Goal: Information Seeking & Learning: Find specific fact

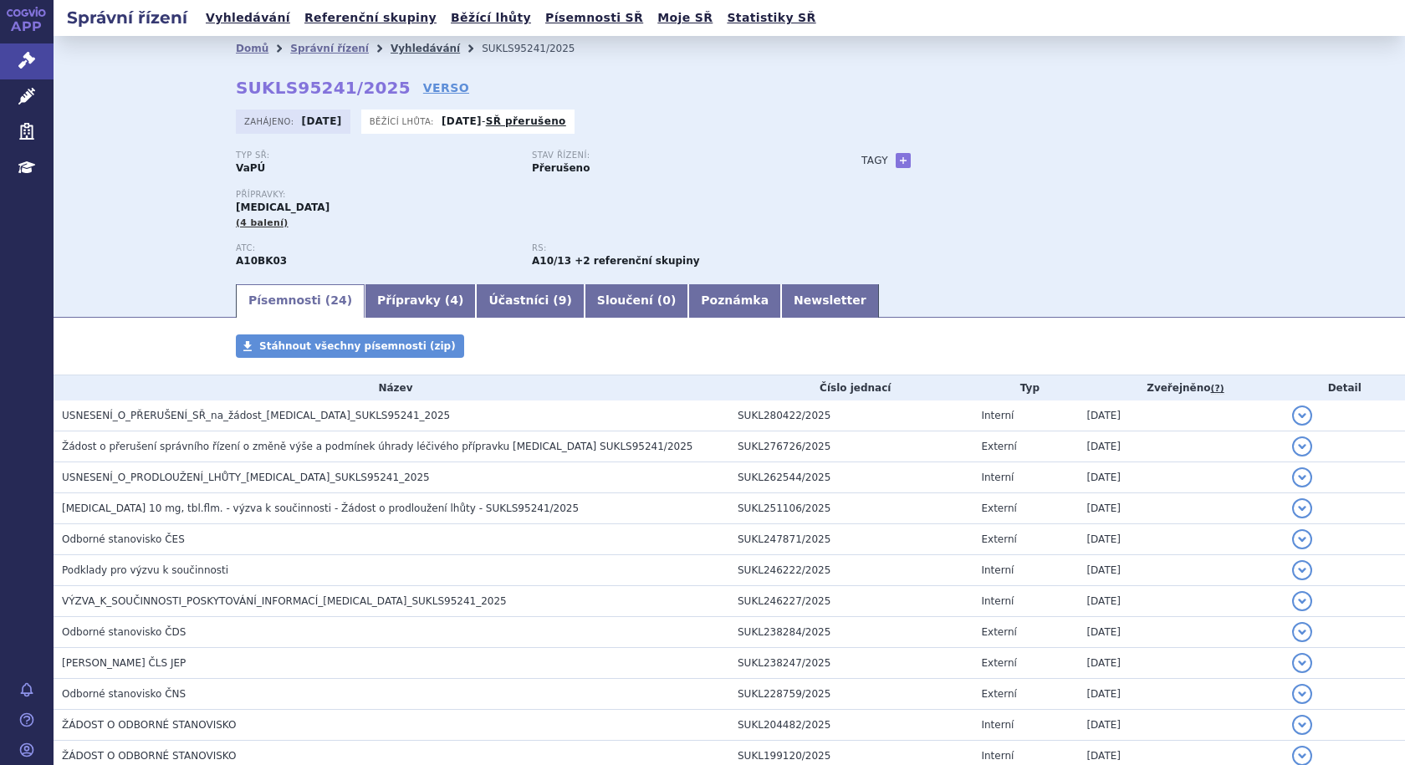
click at [410, 48] on link "Vyhledávání" at bounding box center [424, 49] width 69 height 12
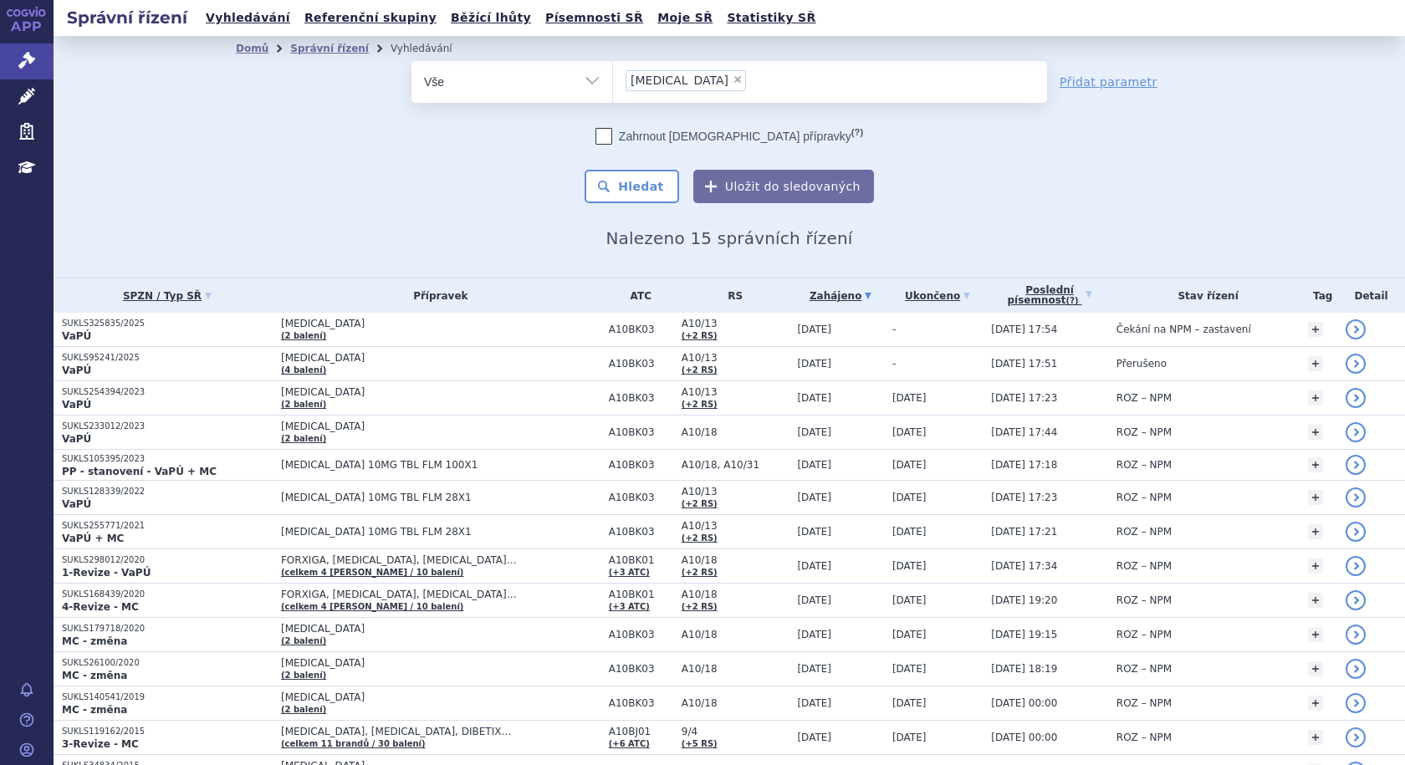
click at [732, 80] on span "×" at bounding box center [737, 79] width 10 height 10
click at [613, 80] on select "jardiance" at bounding box center [612, 81] width 1 height 42
select select
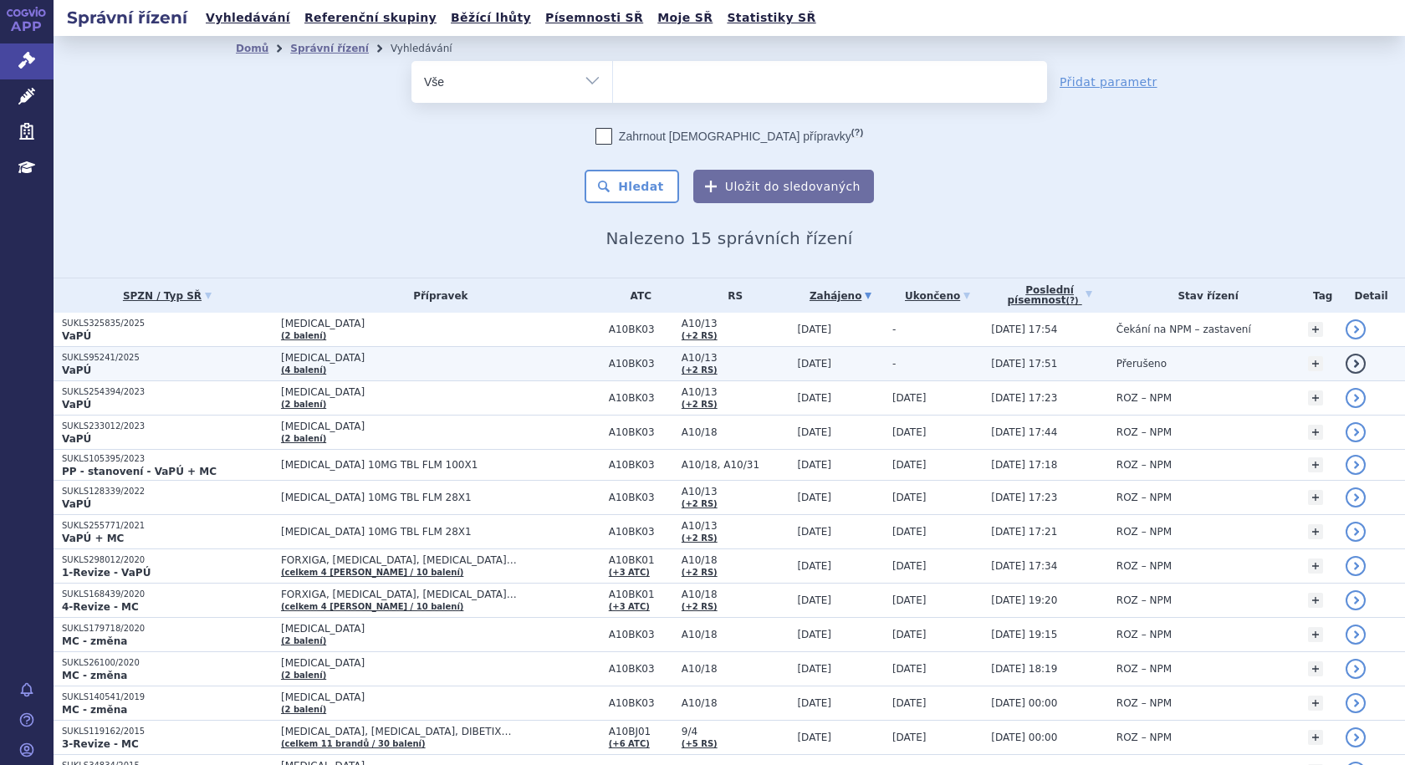
click at [254, 366] on p "VaPÚ" at bounding box center [167, 370] width 211 height 13
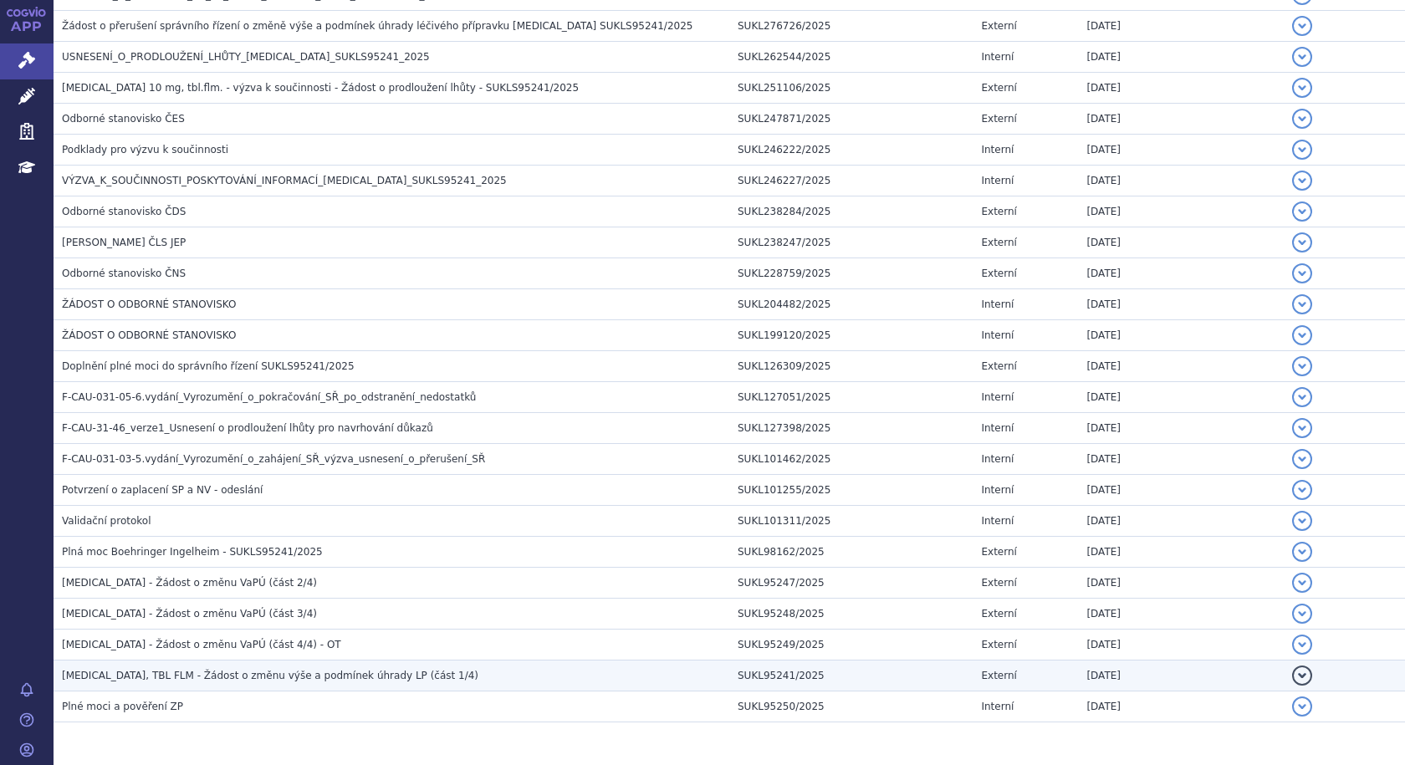
scroll to position [478, 0]
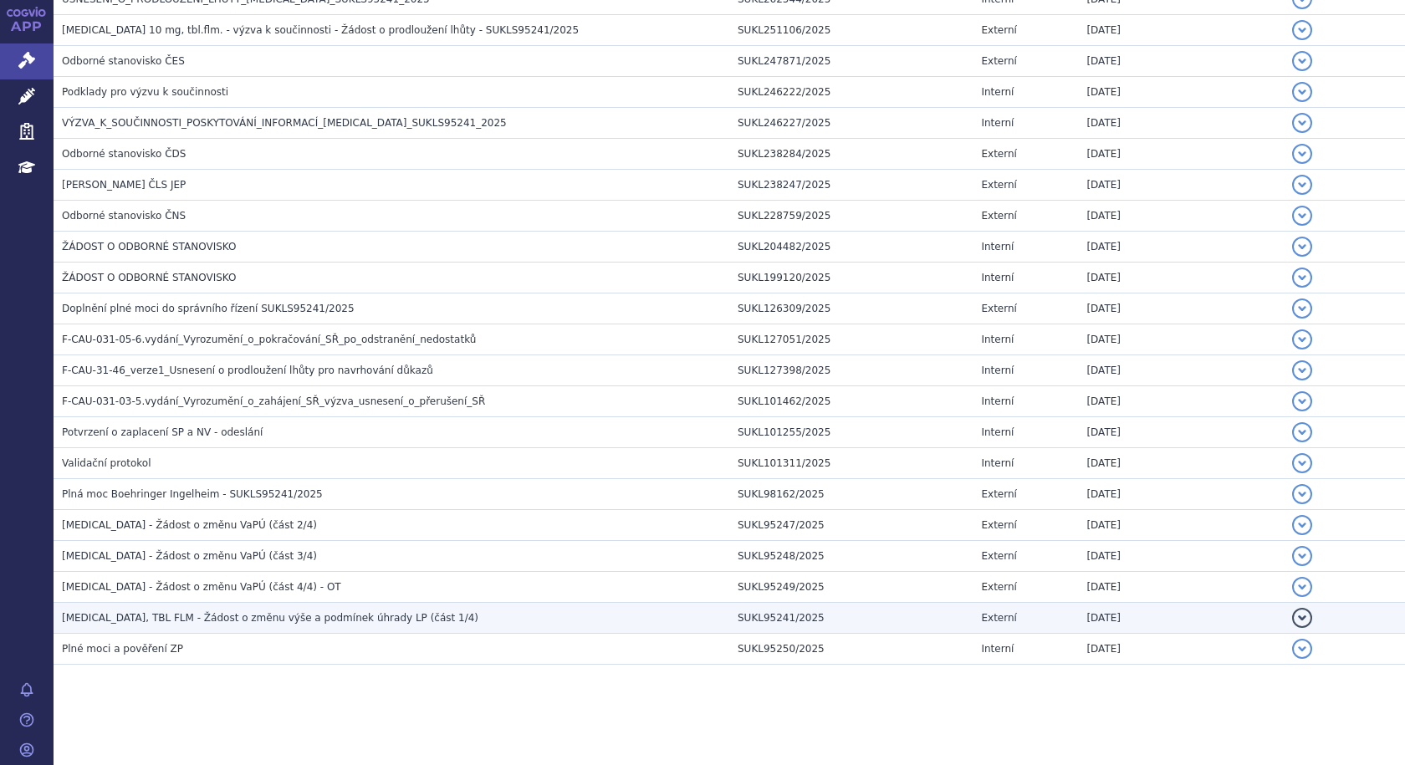
click at [266, 621] on span "[MEDICAL_DATA], TBL FLM - Žádost o změnu výše a podmínek úhrady LP (část 1/4)" at bounding box center [270, 618] width 416 height 12
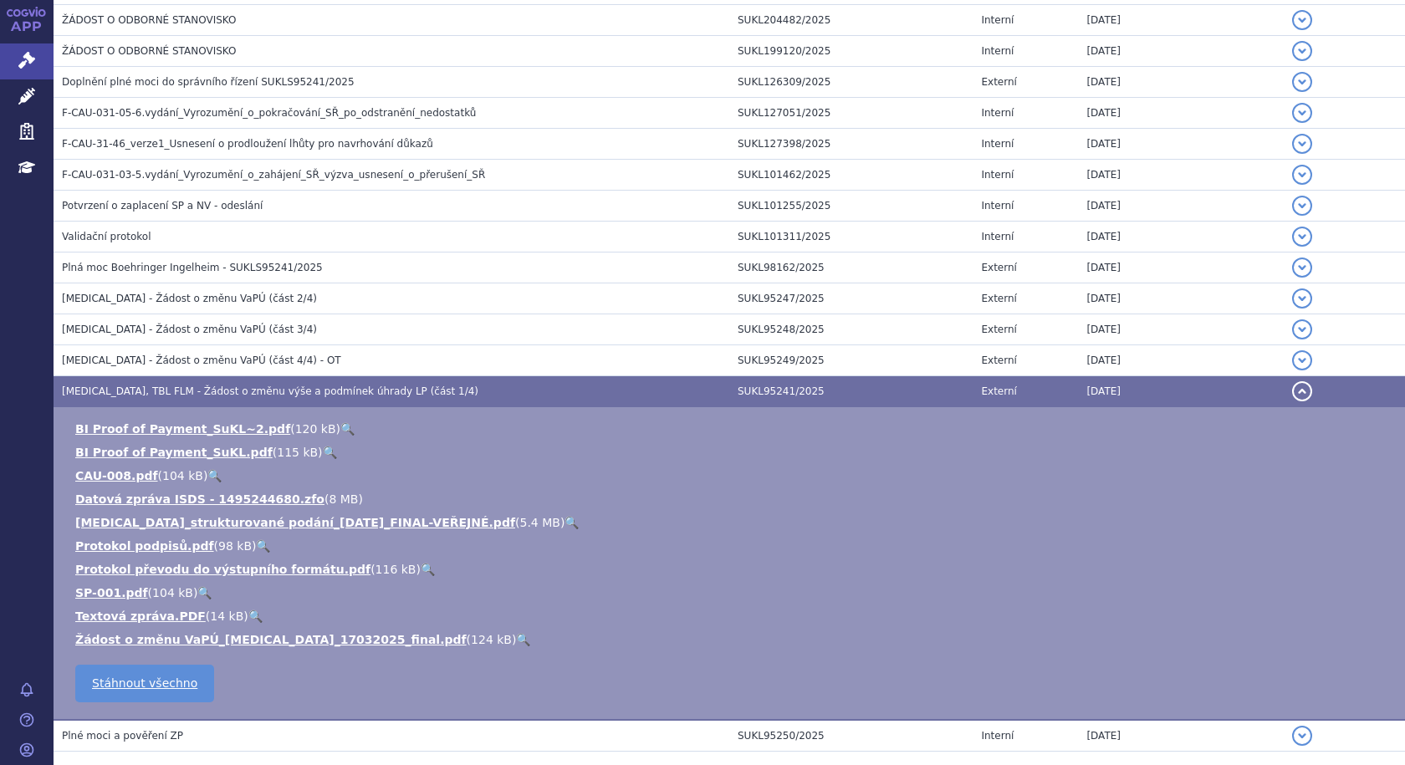
scroll to position [729, 0]
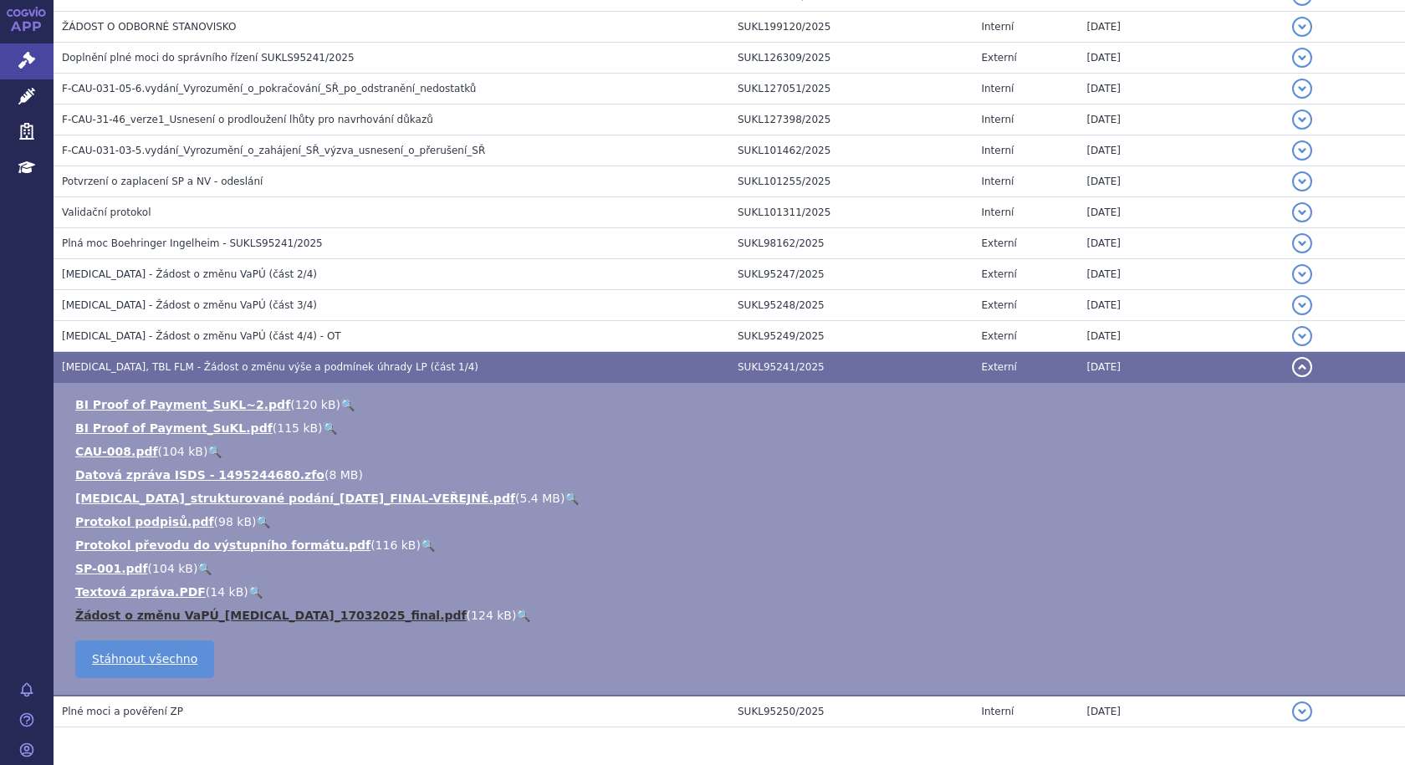
click at [170, 619] on link "Žádost o změnu VaPÚ_Jardiance_17032025_final.pdf" at bounding box center [270, 615] width 391 height 13
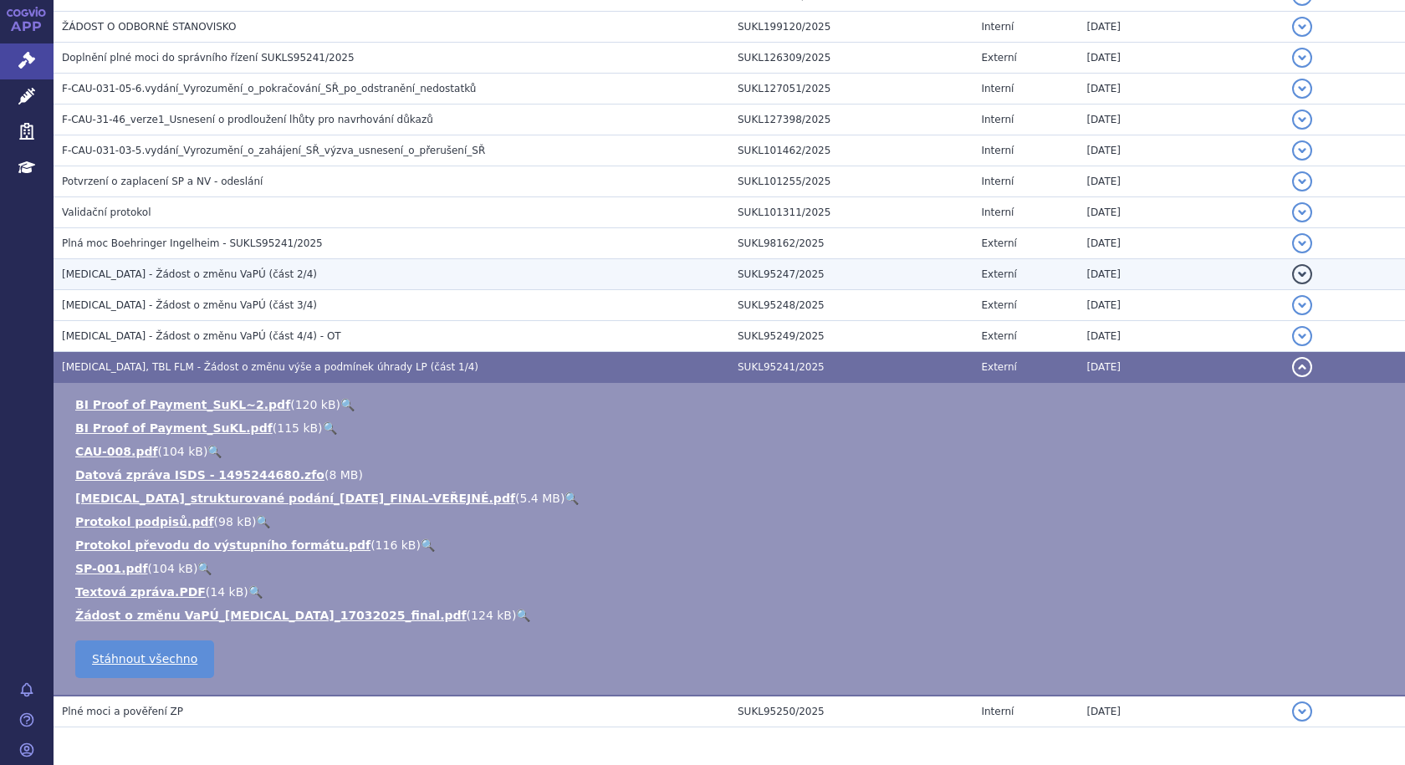
click at [191, 273] on span "JARDIANCE - Žádost o změnu VaPÚ (část 2/4)" at bounding box center [189, 274] width 255 height 12
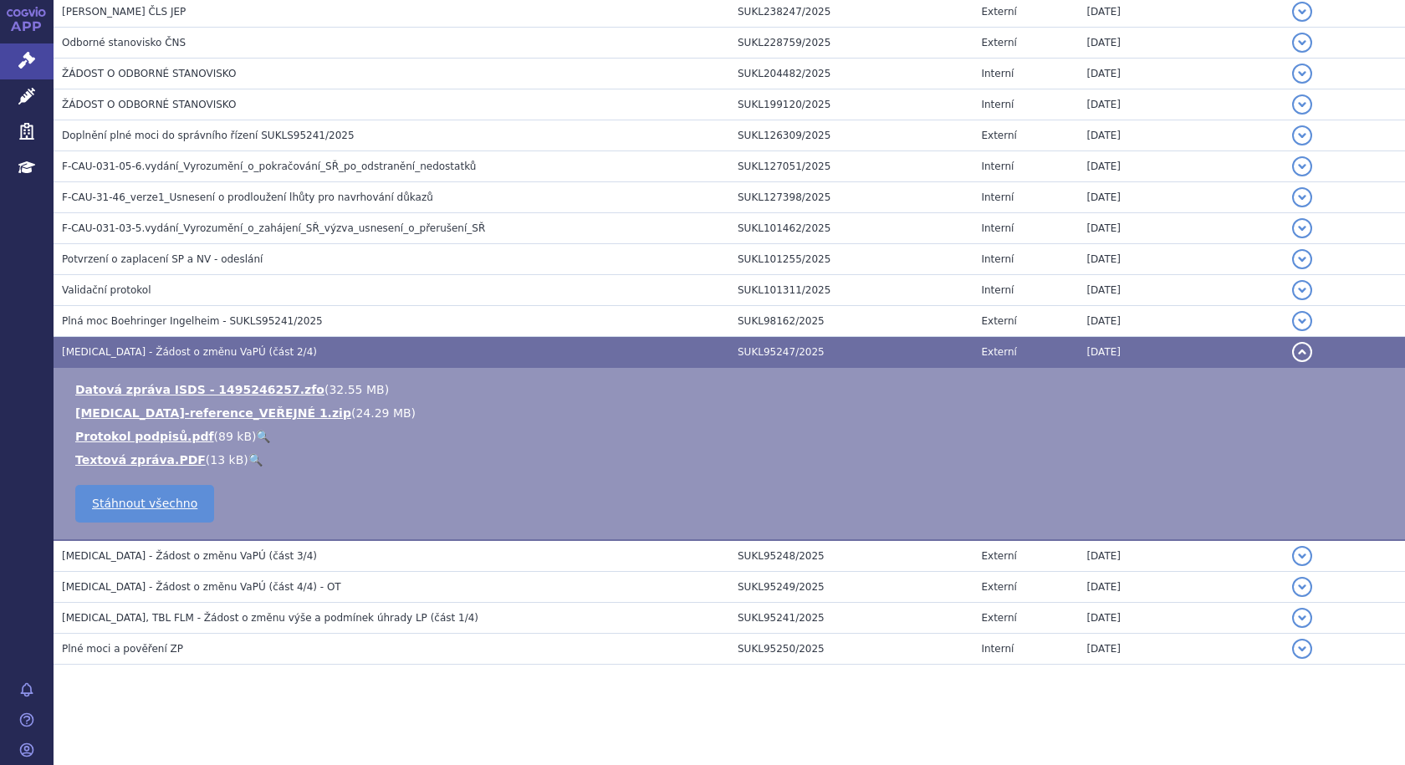
scroll to position [651, 0]
click at [122, 465] on link "Textová zpráva.PDF" at bounding box center [140, 459] width 130 height 13
click at [118, 353] on span "JARDIANCE - Žádost o změnu VaPÚ (část 2/4)" at bounding box center [189, 352] width 255 height 12
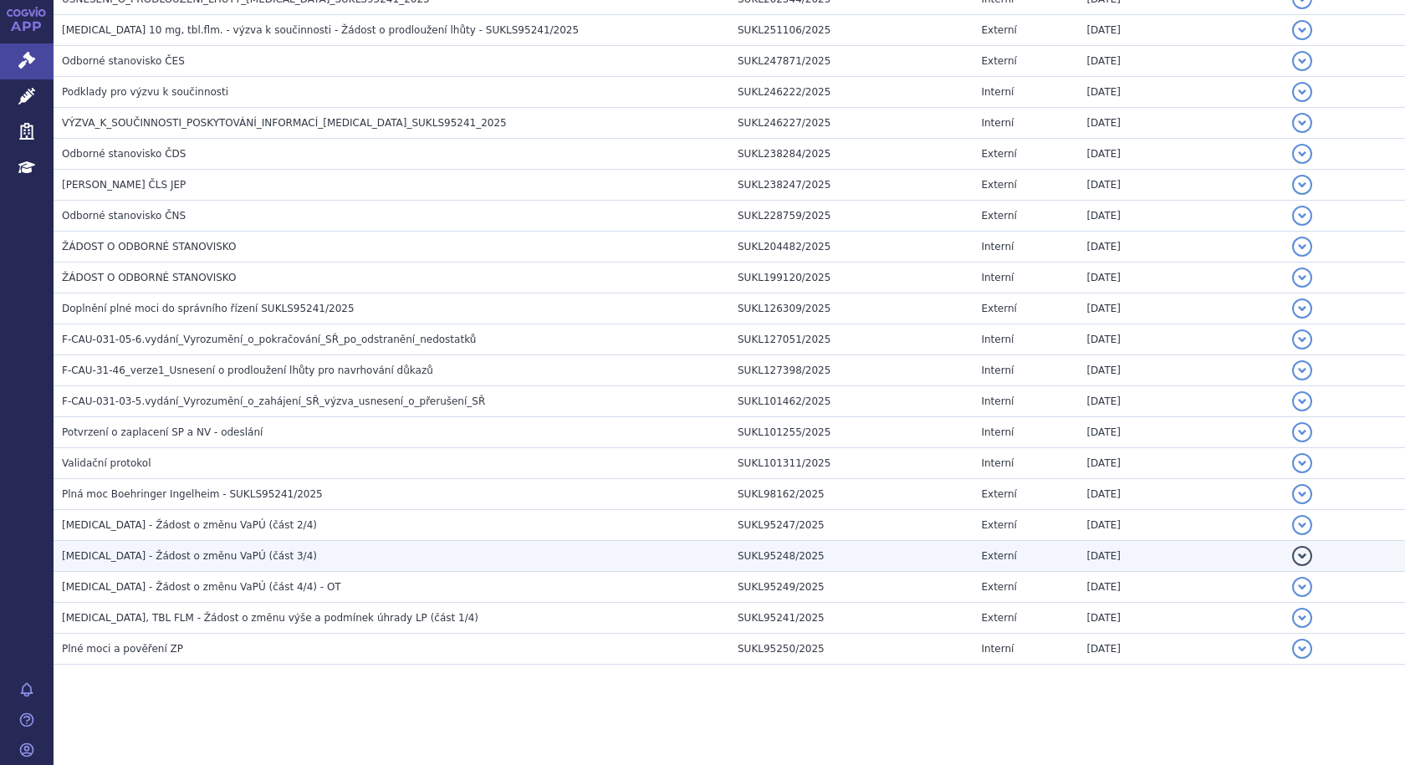
click at [211, 558] on span "JARDIANCE - Žádost o změnu VaPÚ (část 3/4)" at bounding box center [189, 556] width 255 height 12
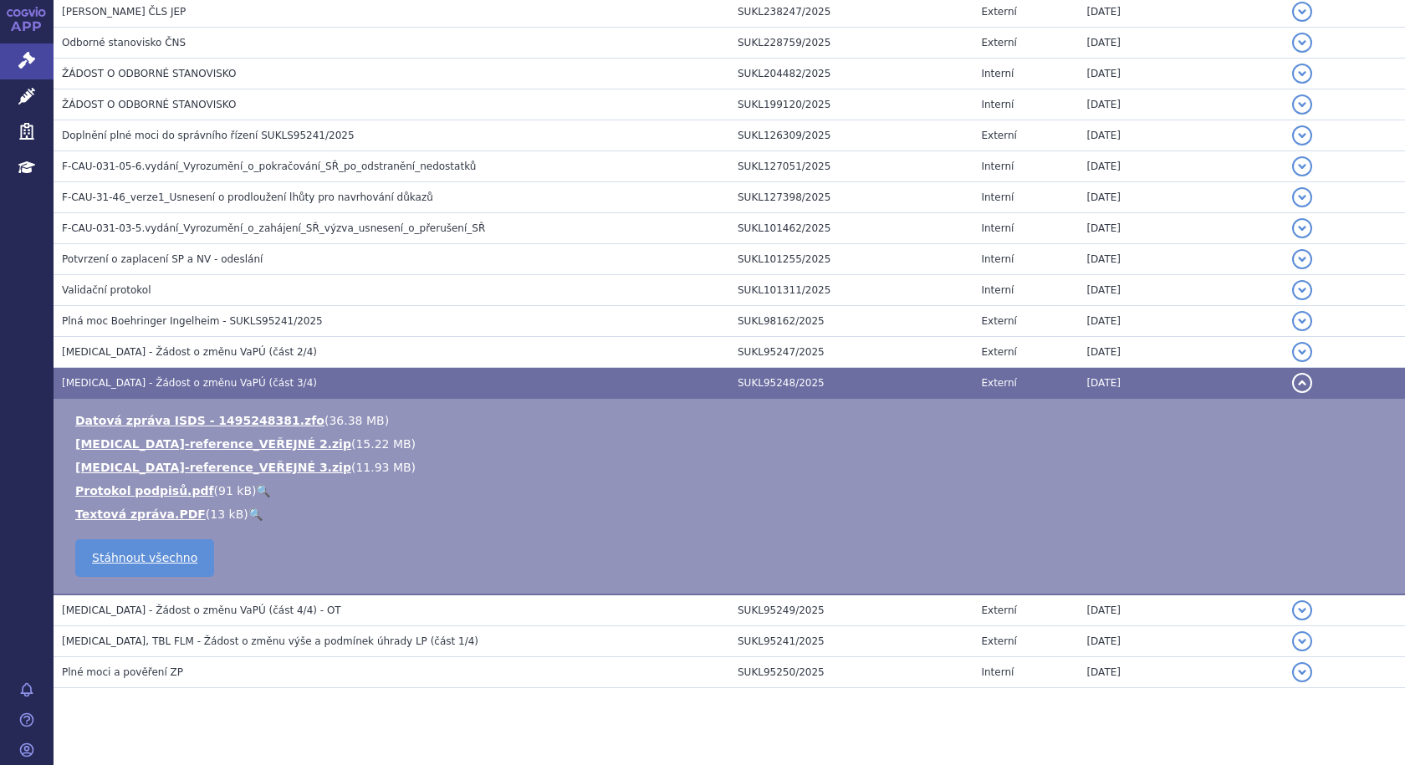
click at [209, 377] on span "JARDIANCE - Žádost o změnu VaPÚ (část 3/4)" at bounding box center [189, 383] width 255 height 12
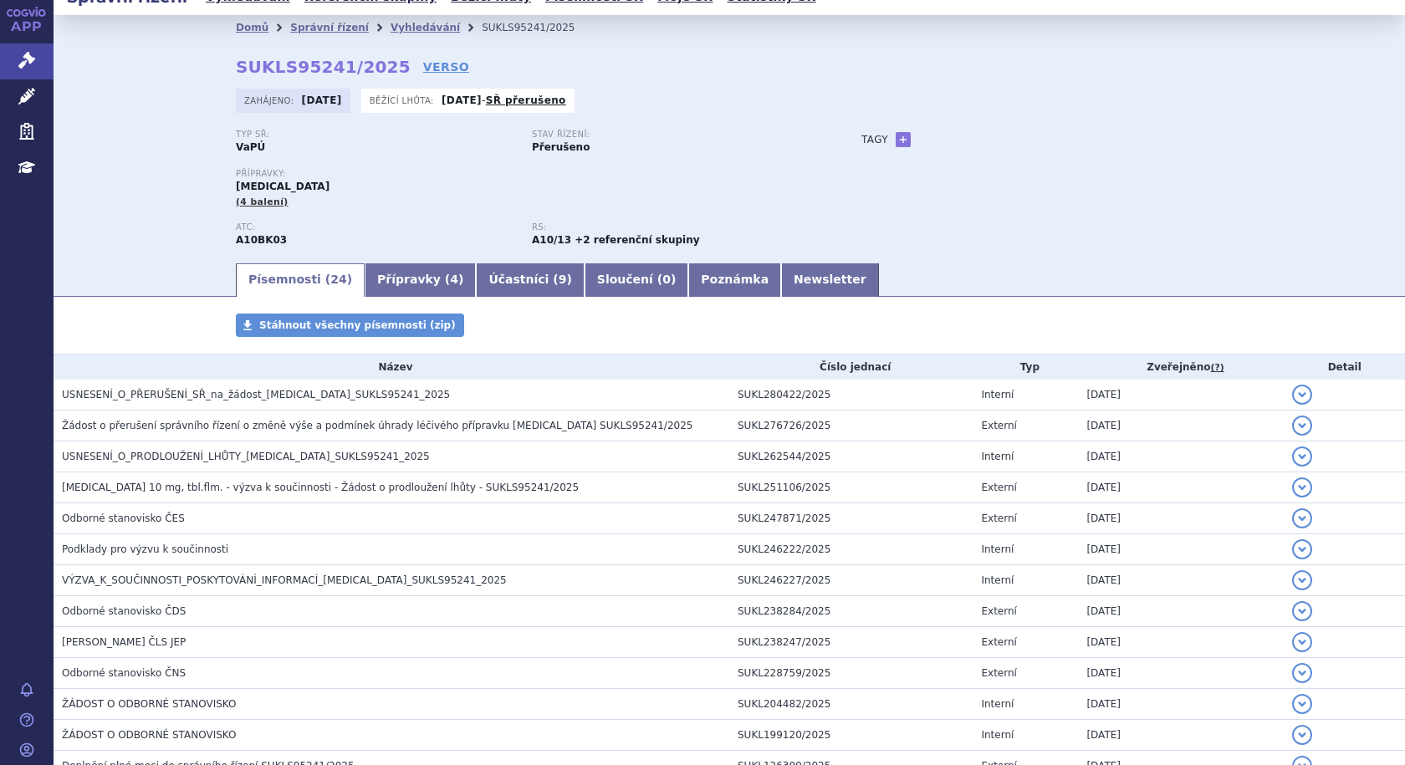
scroll to position [0, 0]
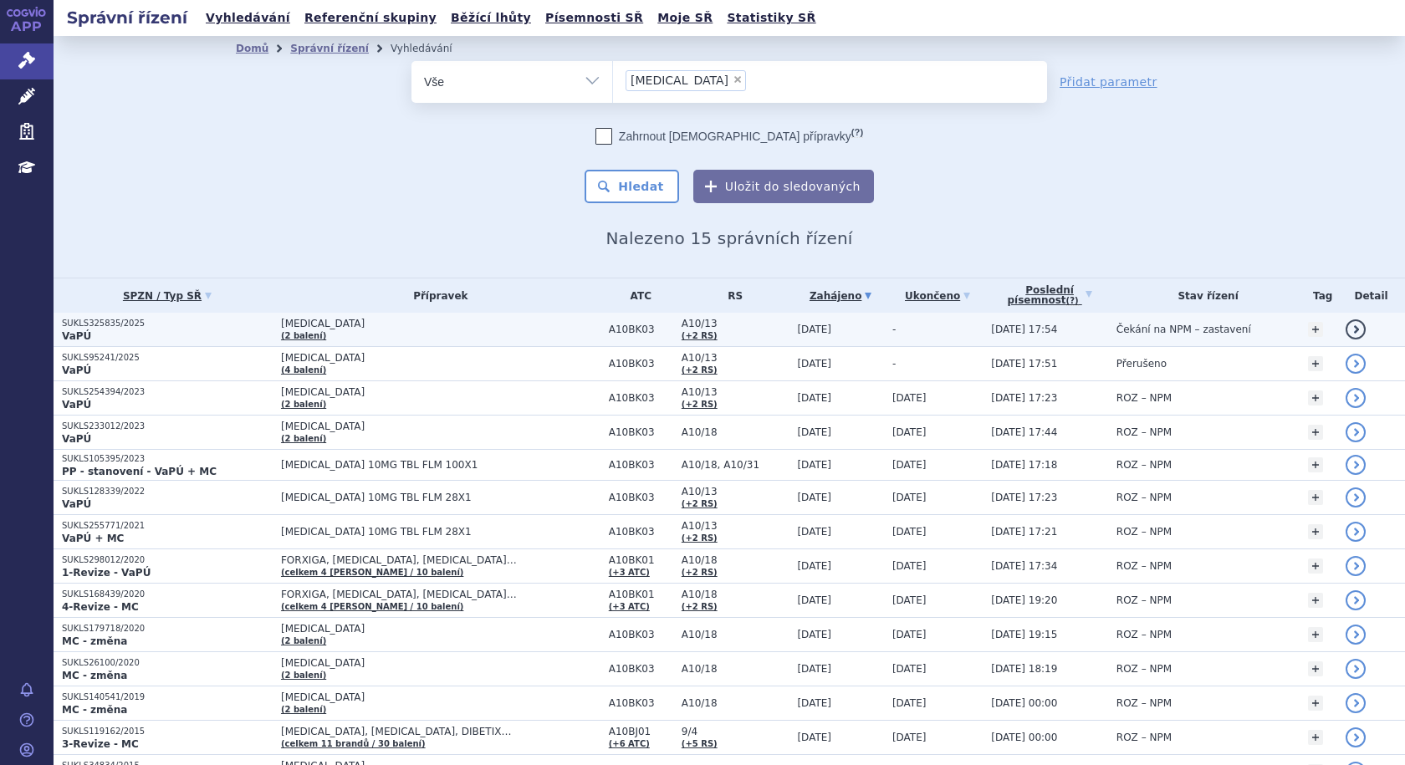
click at [274, 324] on td "JARDIANCE (2 balení)" at bounding box center [437, 330] width 328 height 34
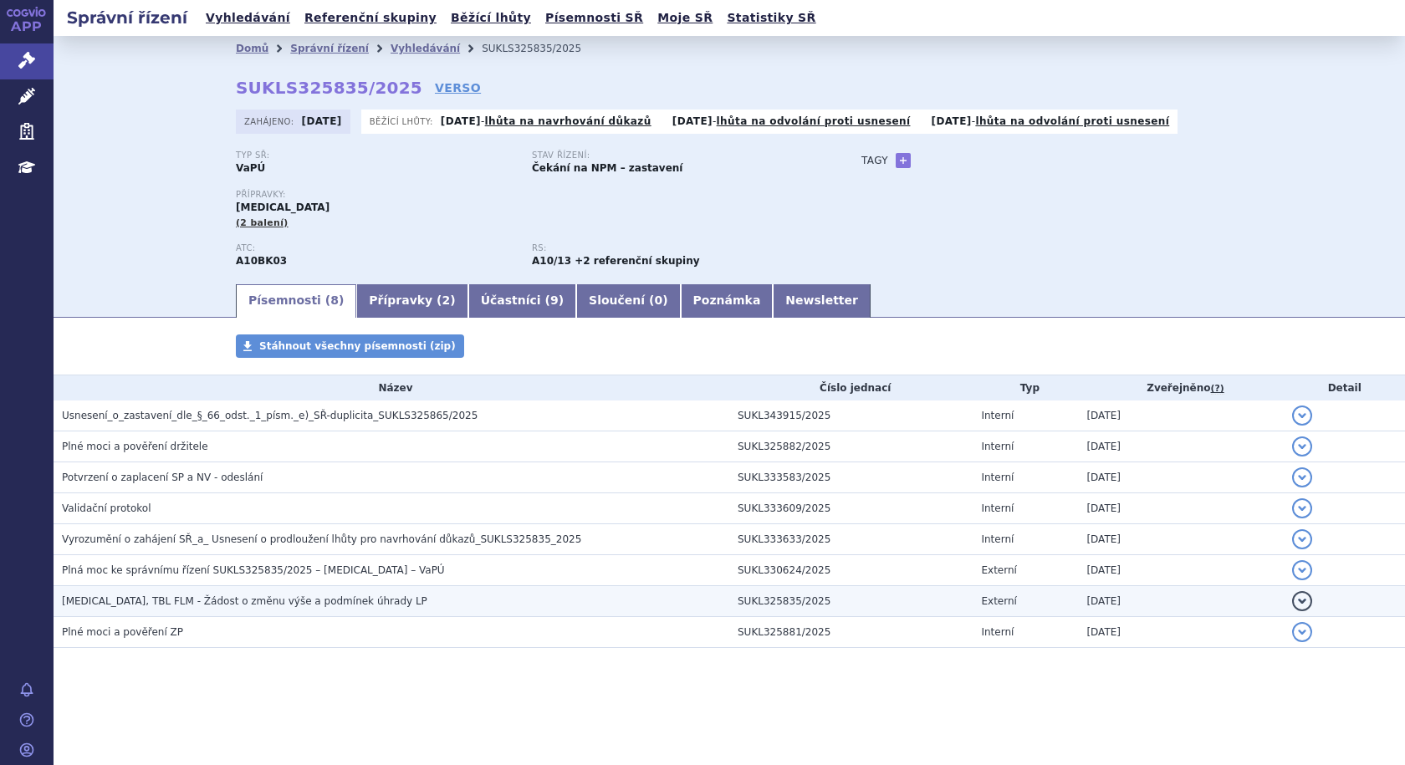
click at [244, 602] on span "JARDIANCE, TBL FLM - Žádost o změnu výše a podmínek úhrady LP" at bounding box center [244, 601] width 365 height 12
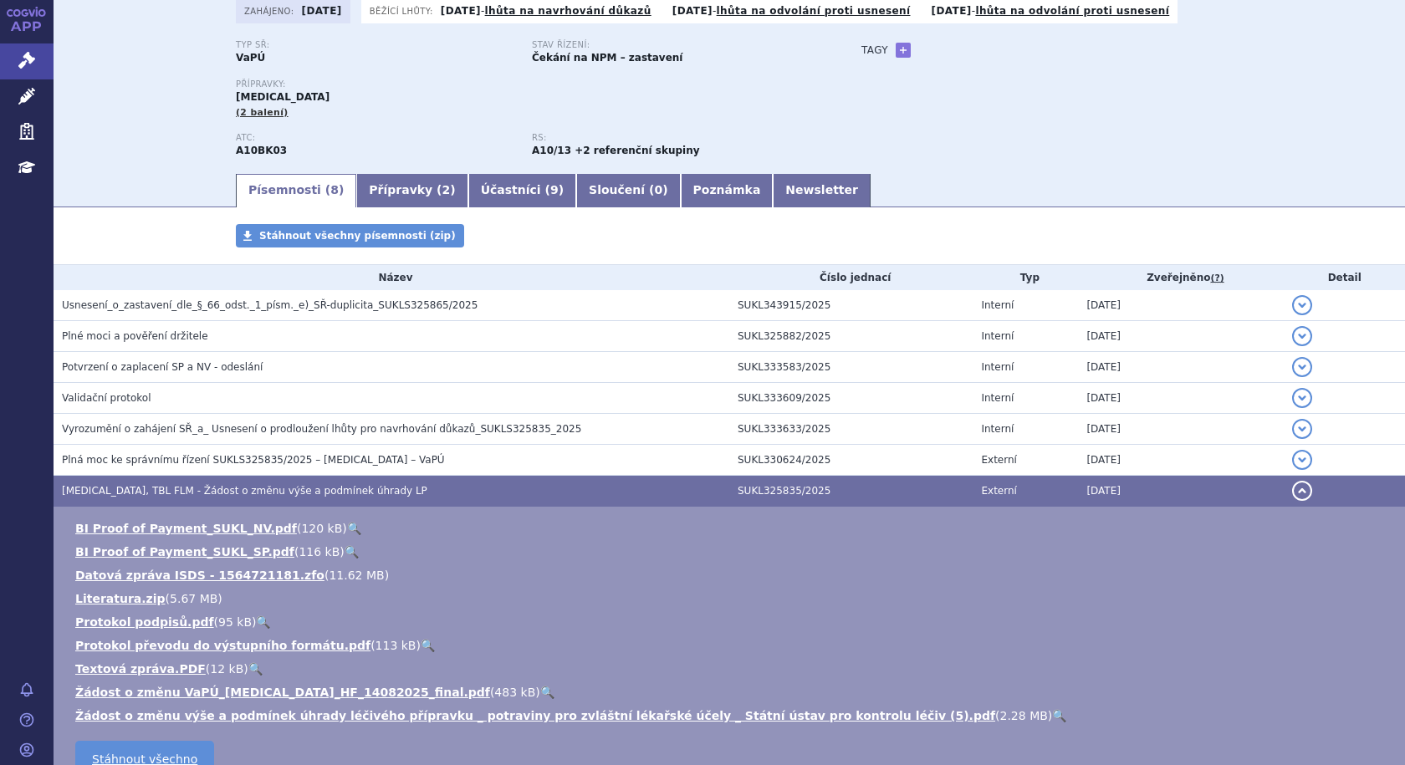
scroll to position [273, 0]
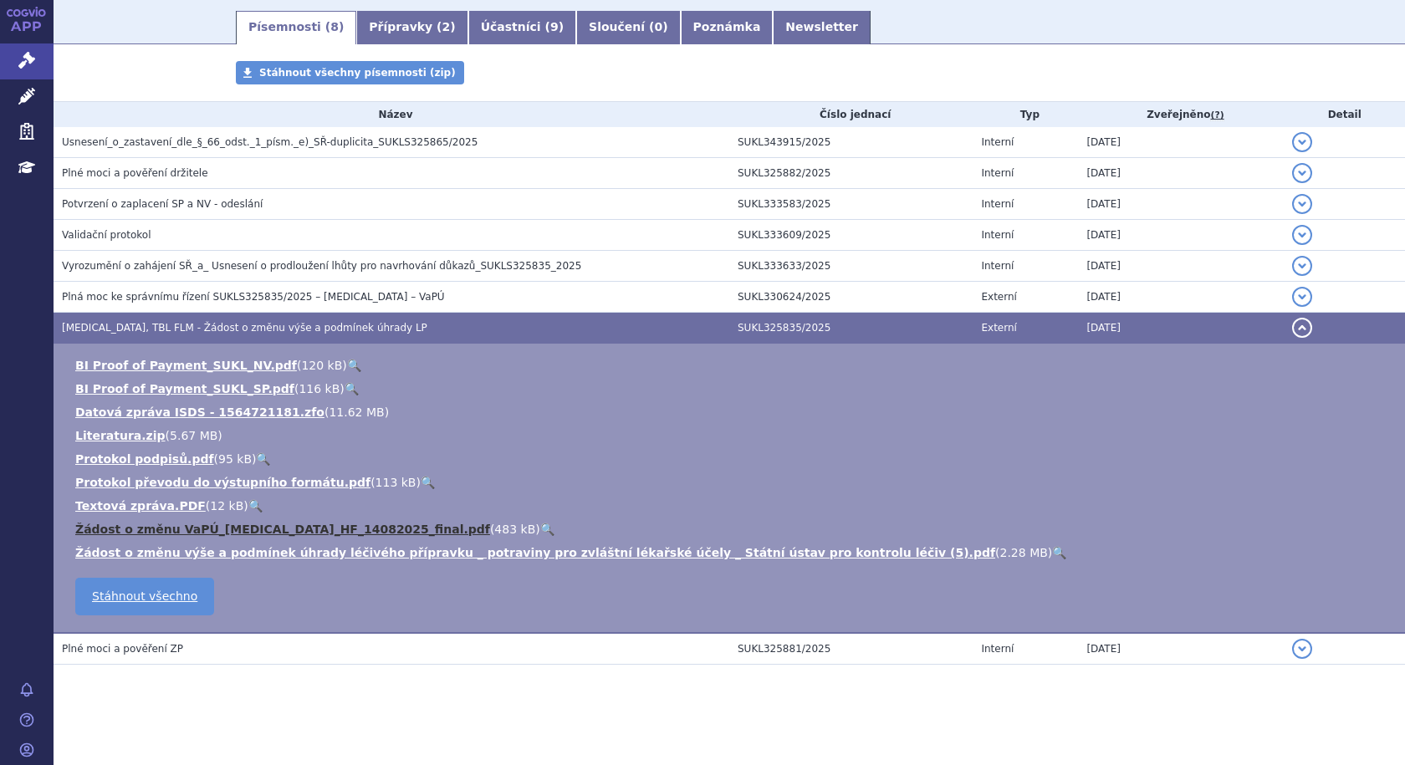
click at [209, 532] on link "Žádost o změnu VaPÚ_Jardiance_HF_14082025_final.pdf" at bounding box center [282, 529] width 415 height 13
click at [253, 329] on span "JARDIANCE, TBL FLM - Žádost o změnu výše a podmínek úhrady LP" at bounding box center [244, 328] width 365 height 12
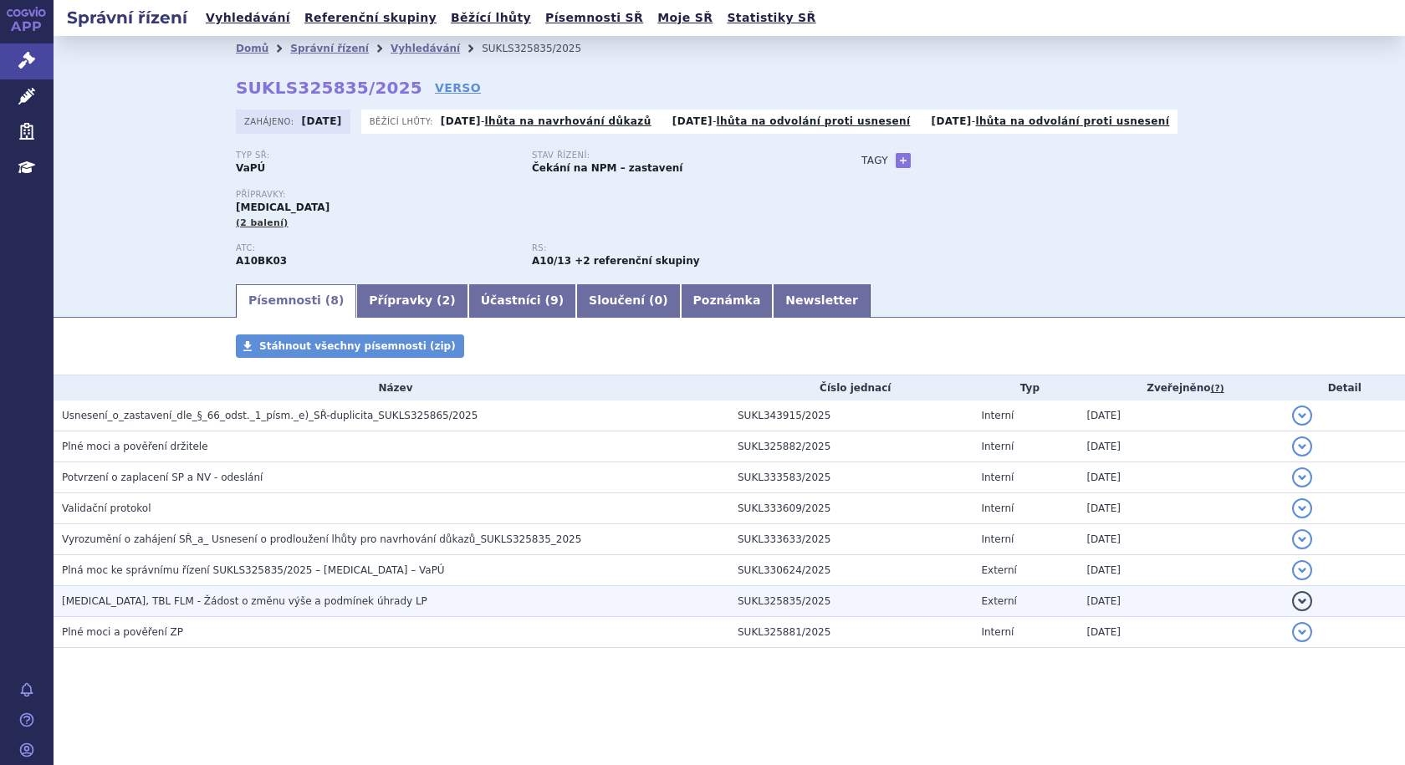
scroll to position [0, 0]
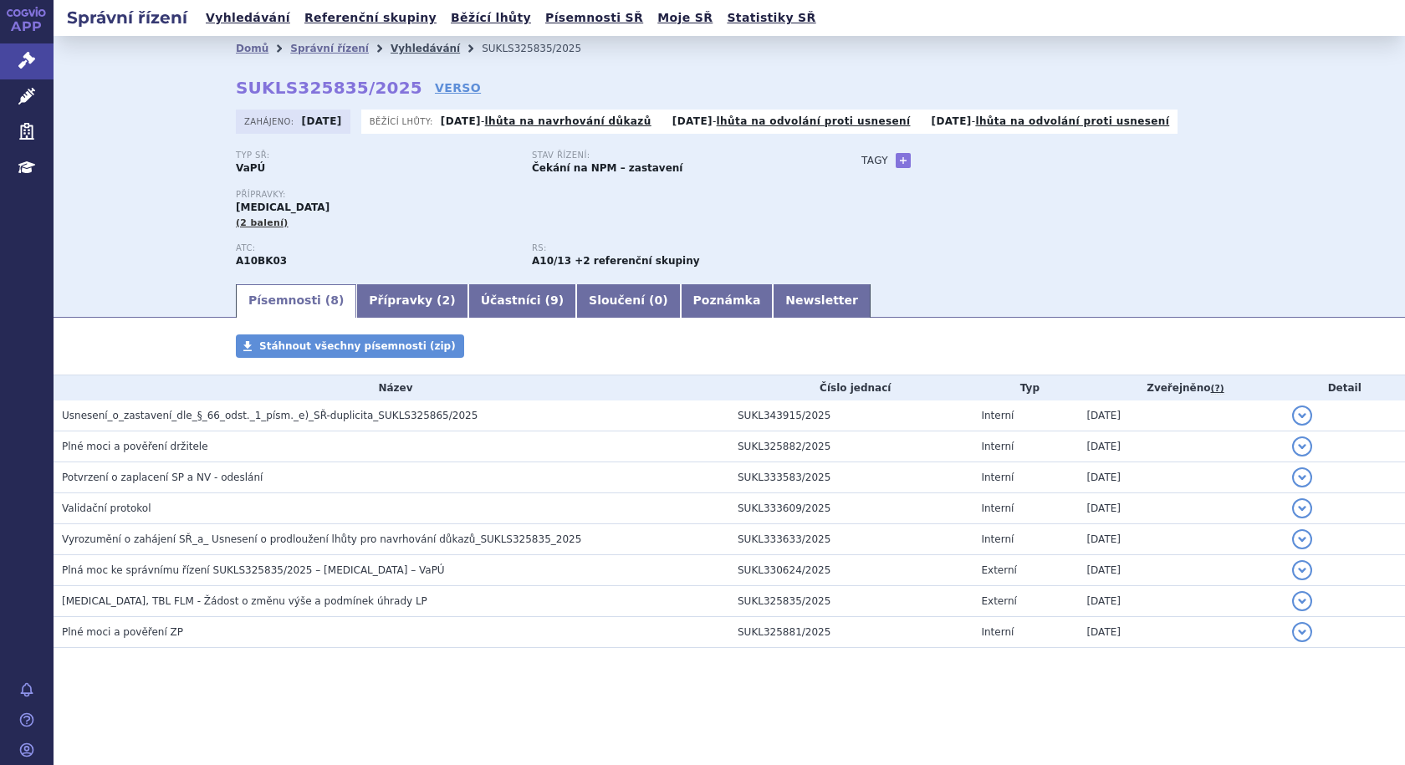
click at [410, 45] on link "Vyhledávání" at bounding box center [424, 49] width 69 height 12
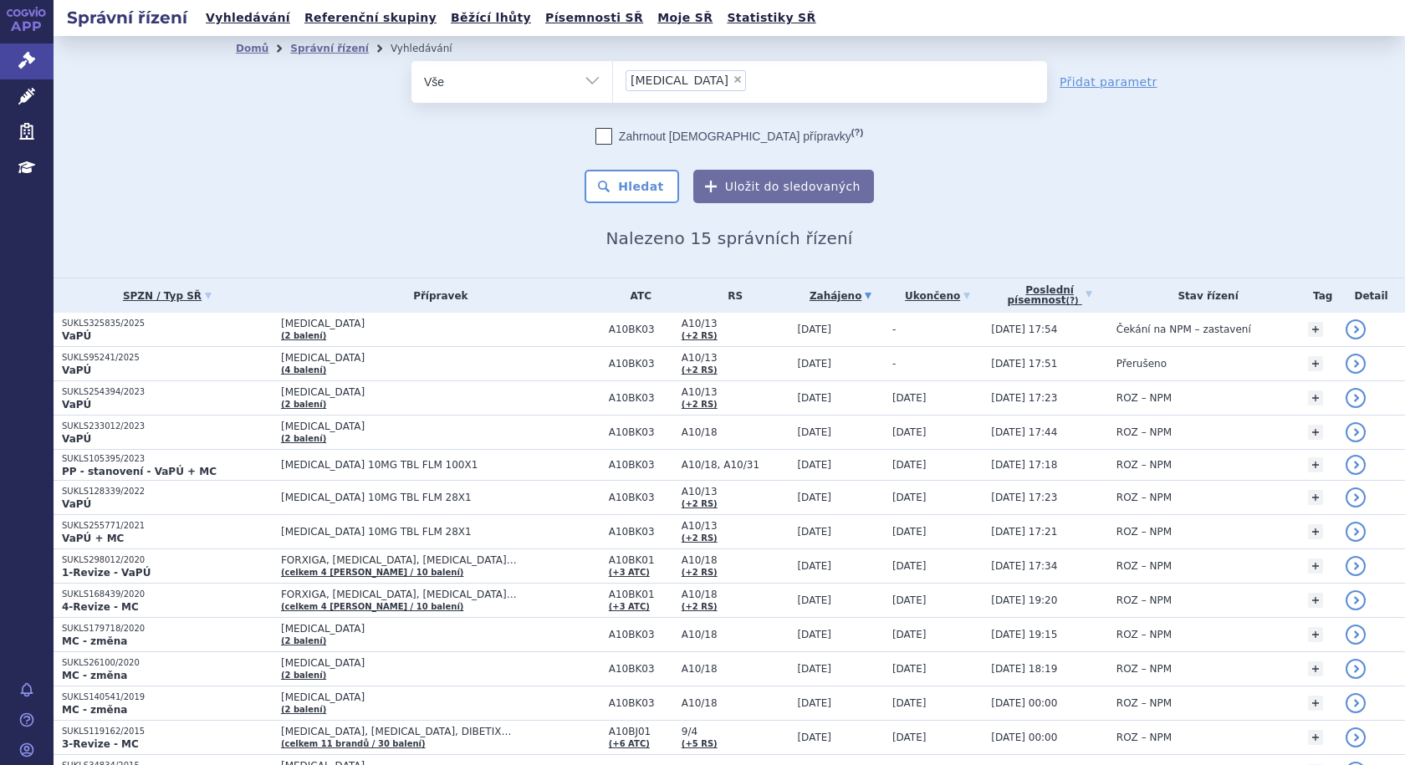
click at [732, 79] on span "×" at bounding box center [737, 79] width 10 height 10
click at [613, 79] on select "jardiance" at bounding box center [612, 81] width 1 height 42
select select
click at [676, 81] on ul at bounding box center [830, 78] width 434 height 35
click at [613, 81] on select "jardiance" at bounding box center [612, 81] width 1 height 42
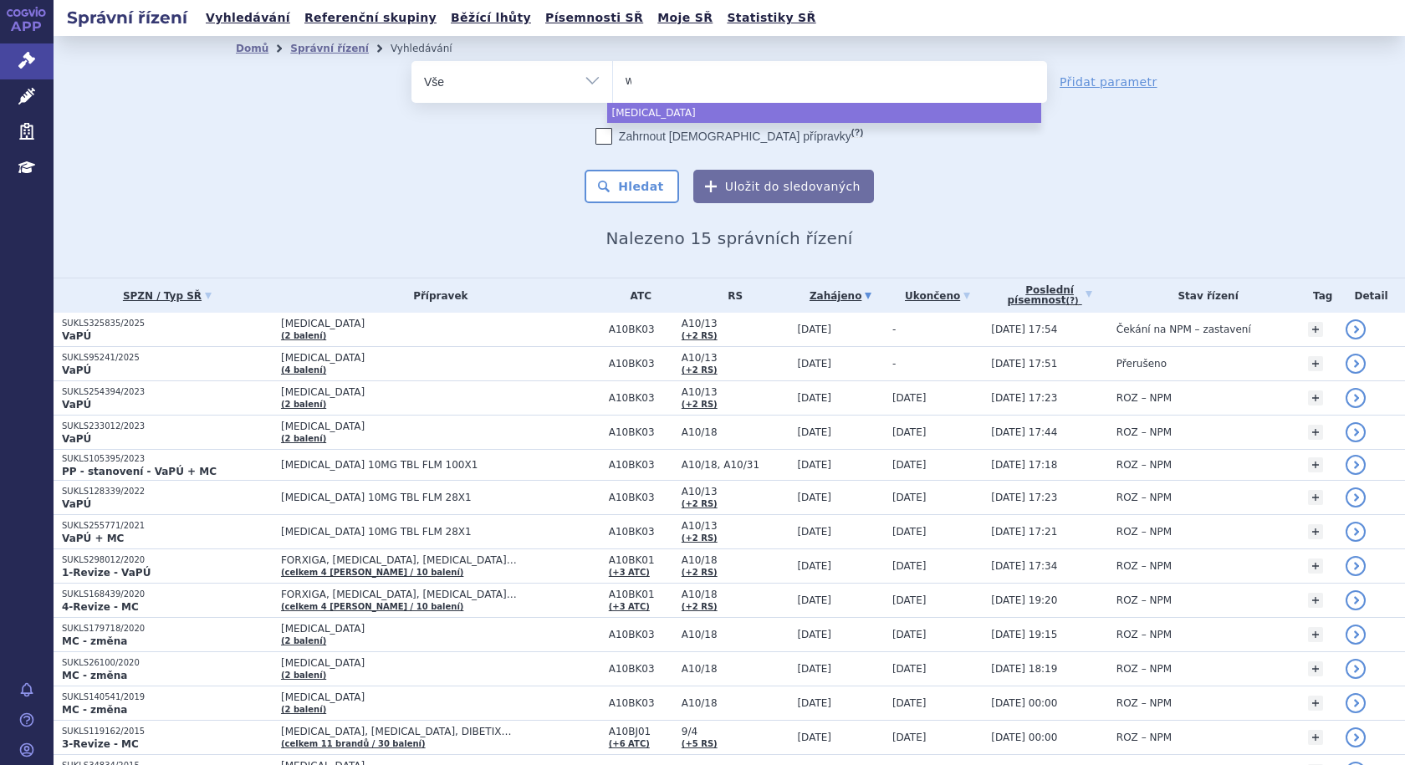
type input "wi"
type input "win"
type input "winr"
type input "winre"
type input "winreva"
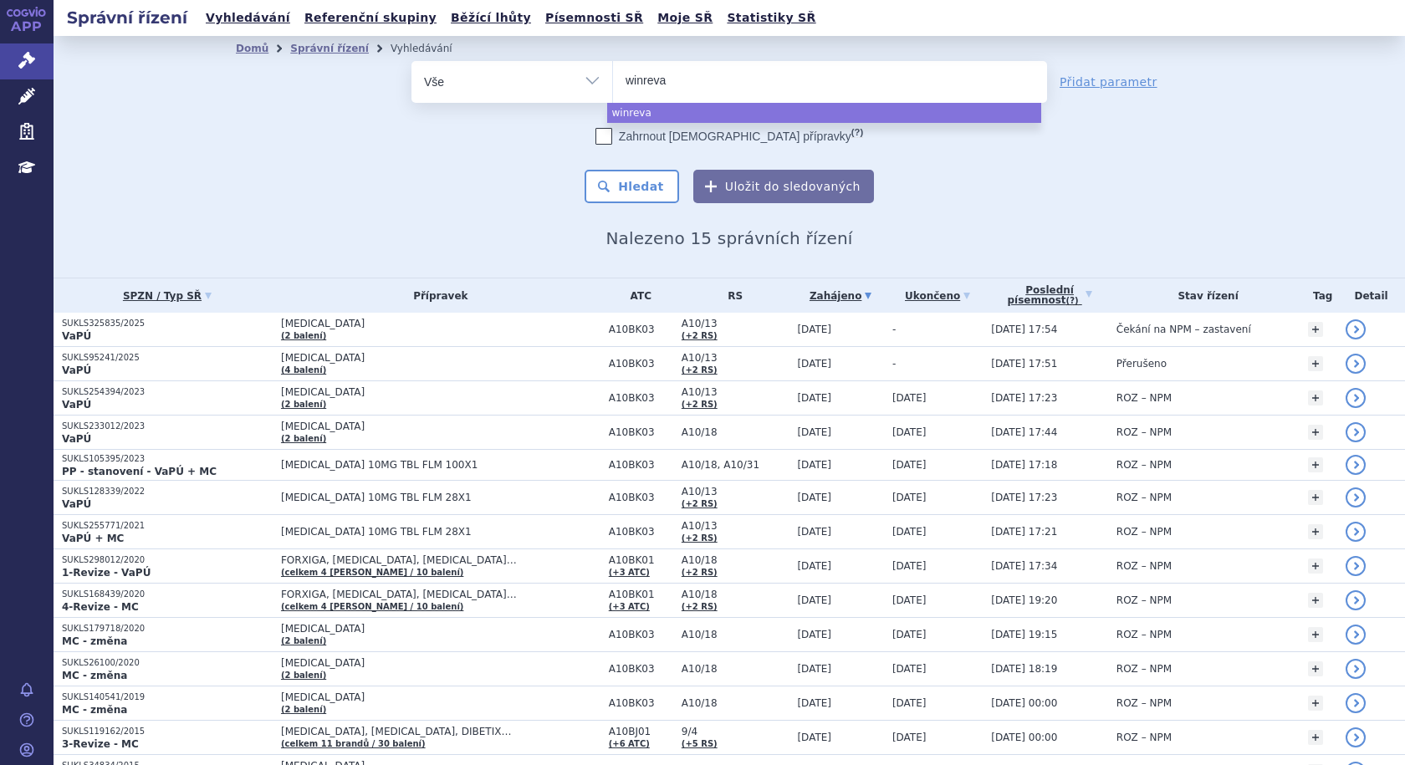
type input "winrevai"
type input "winrevair"
select select "winrevair"
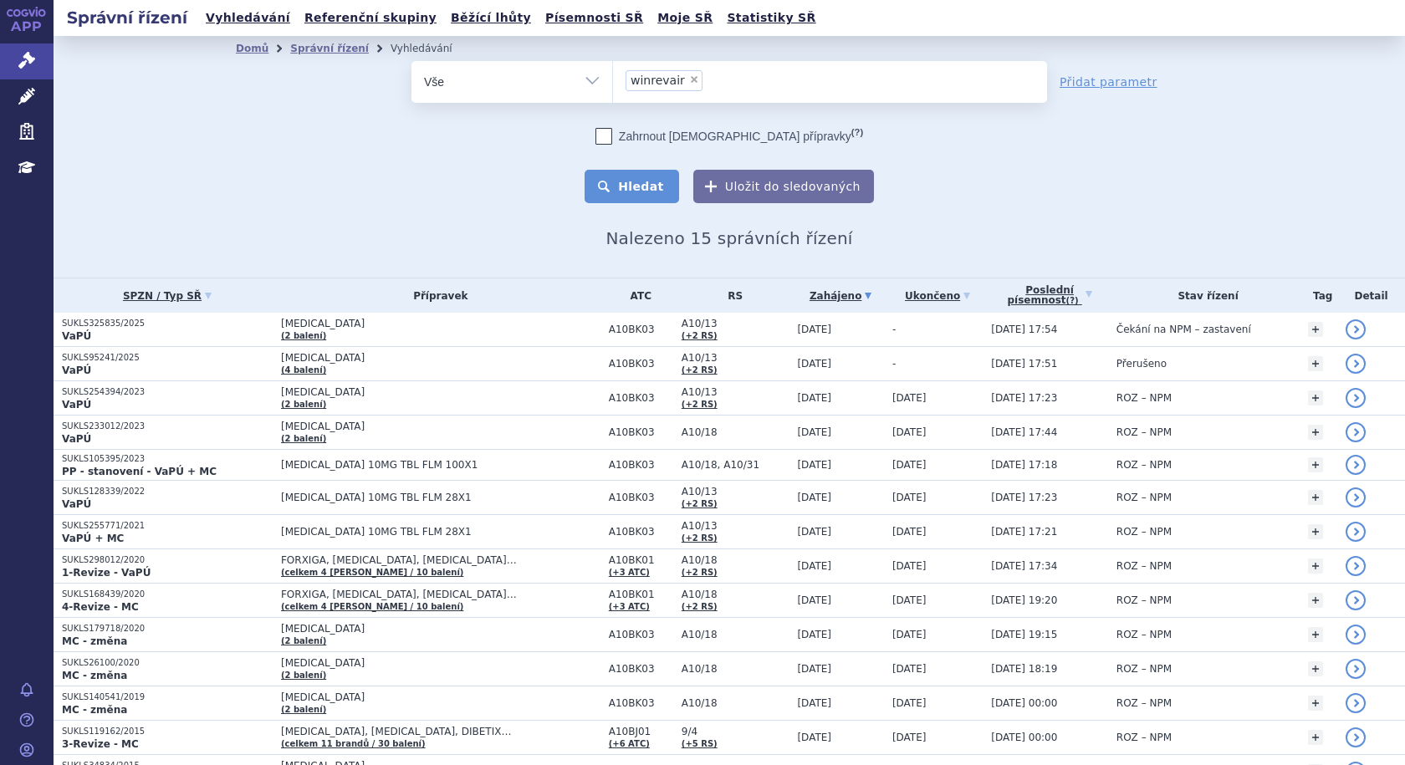
click at [635, 181] on button "Hledat" at bounding box center [631, 186] width 94 height 33
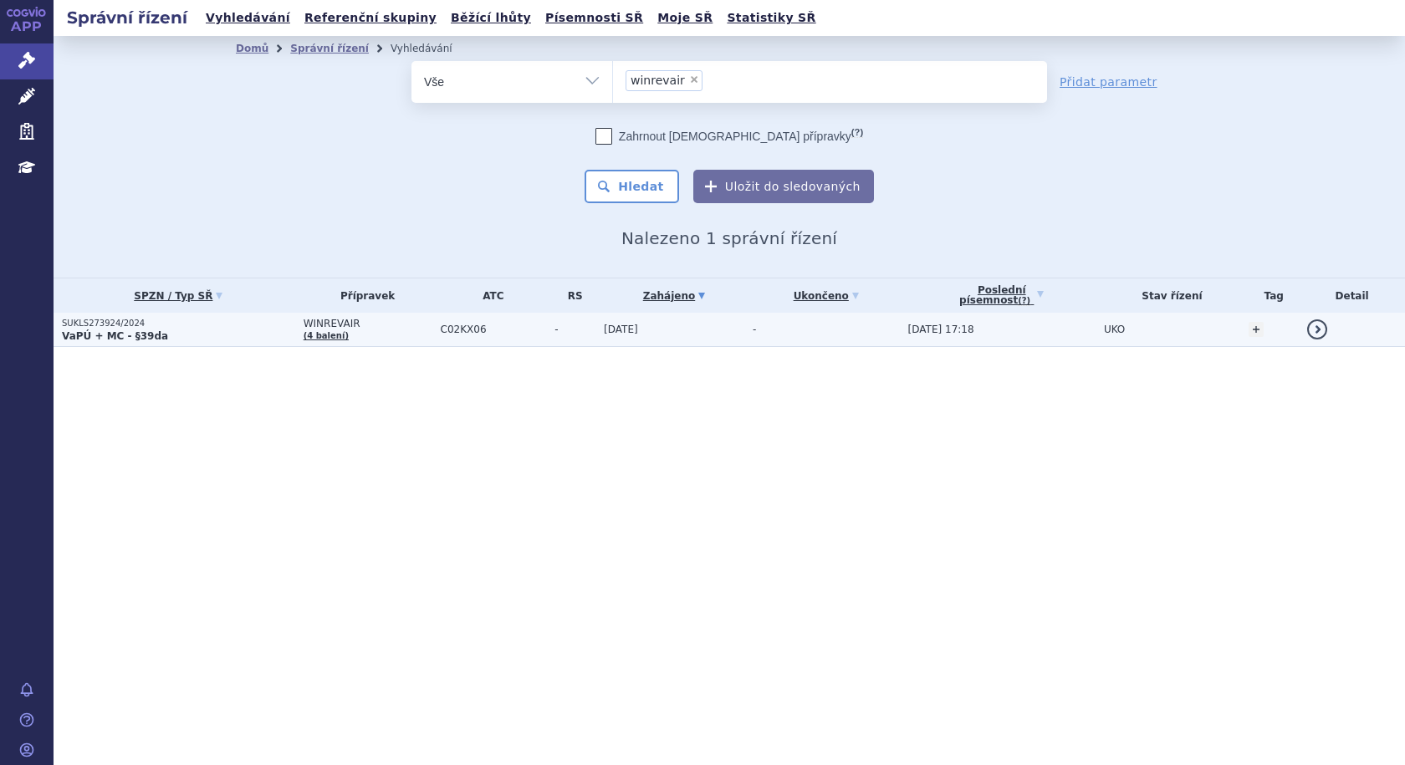
click at [372, 321] on span "WINREVAIR" at bounding box center [368, 324] width 129 height 12
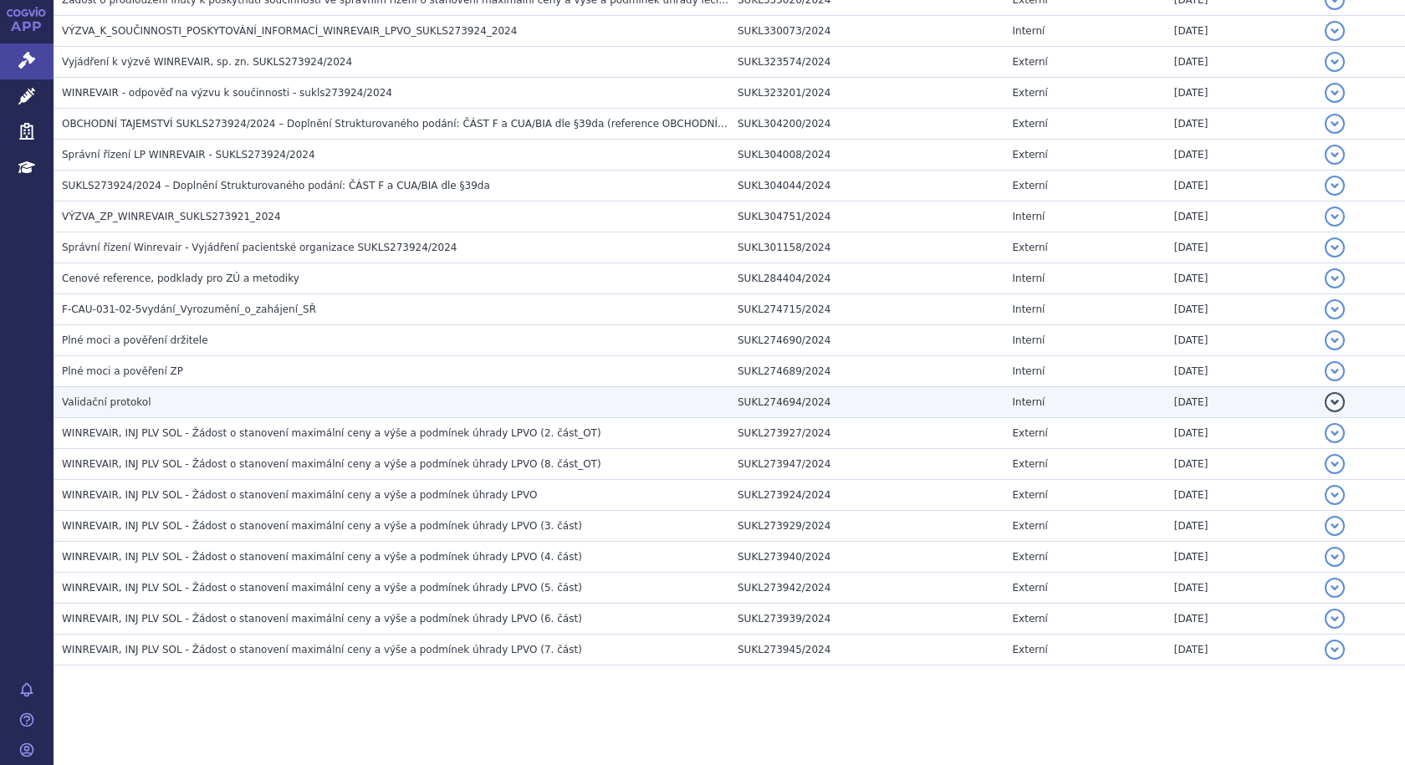
scroll to position [1685, 0]
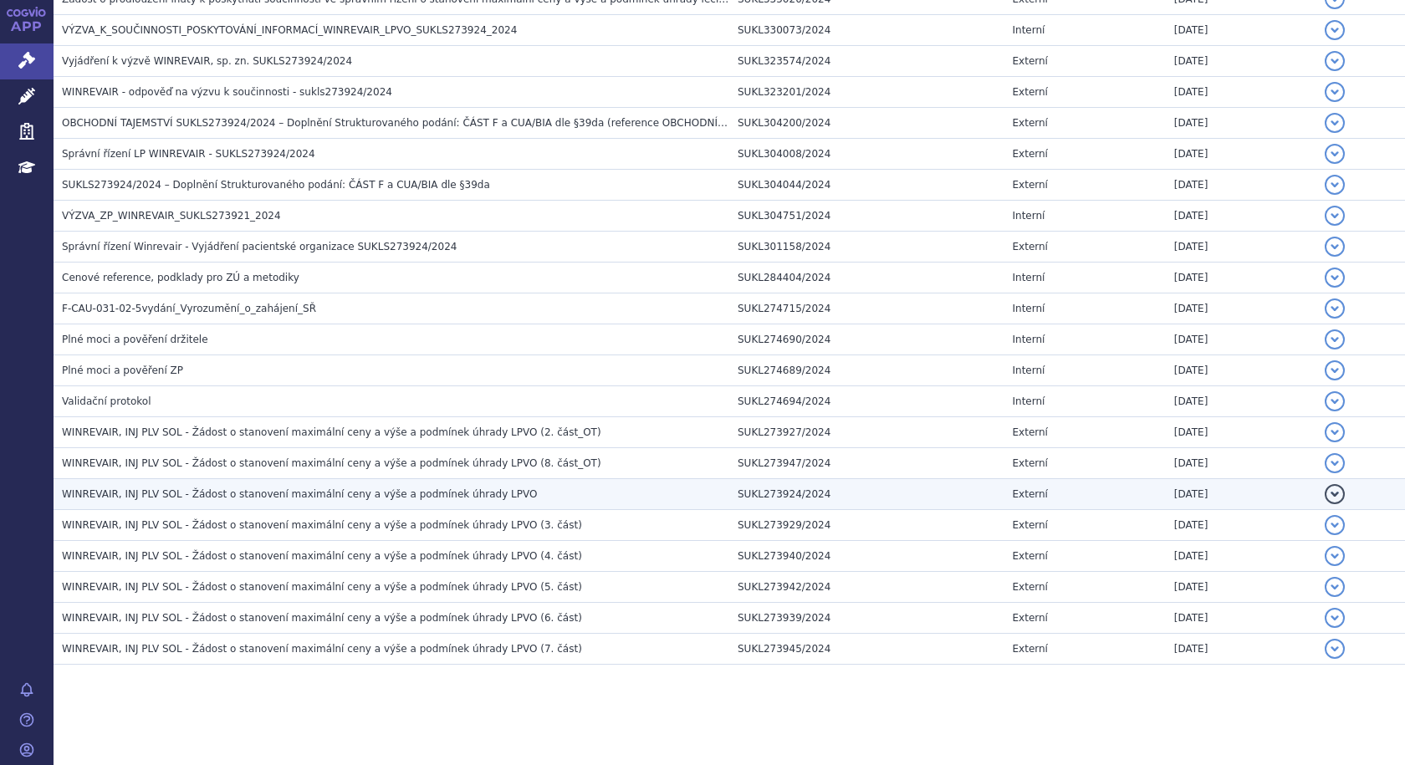
click at [409, 492] on span "WINREVAIR, INJ PLV SOL - Žádost o stanovení maximální ceny a výše a podmínek úh…" at bounding box center [299, 494] width 475 height 12
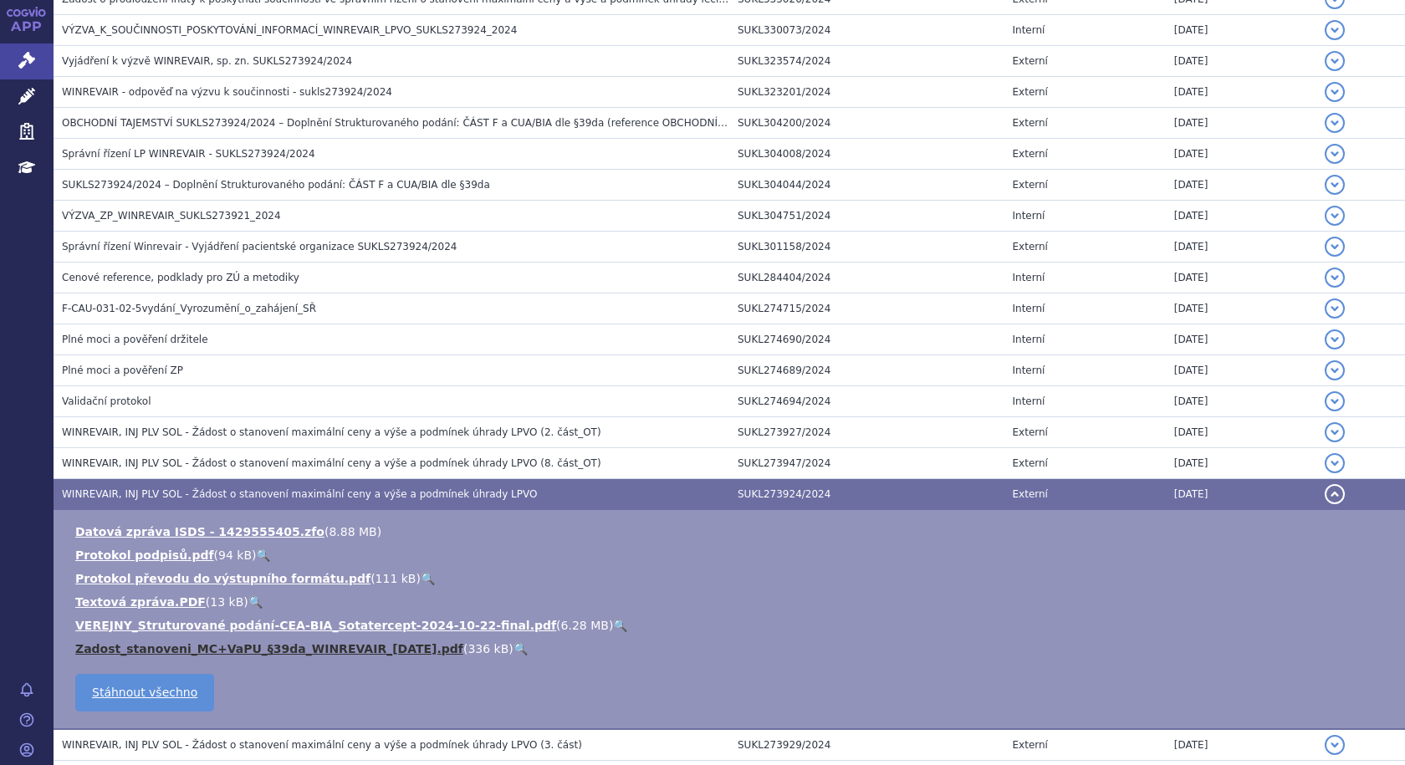
click at [304, 648] on link "Zadost_stanoveni_MC+VaPU_§39da_WINREVAIR_[DATE].pdf" at bounding box center [269, 648] width 388 height 13
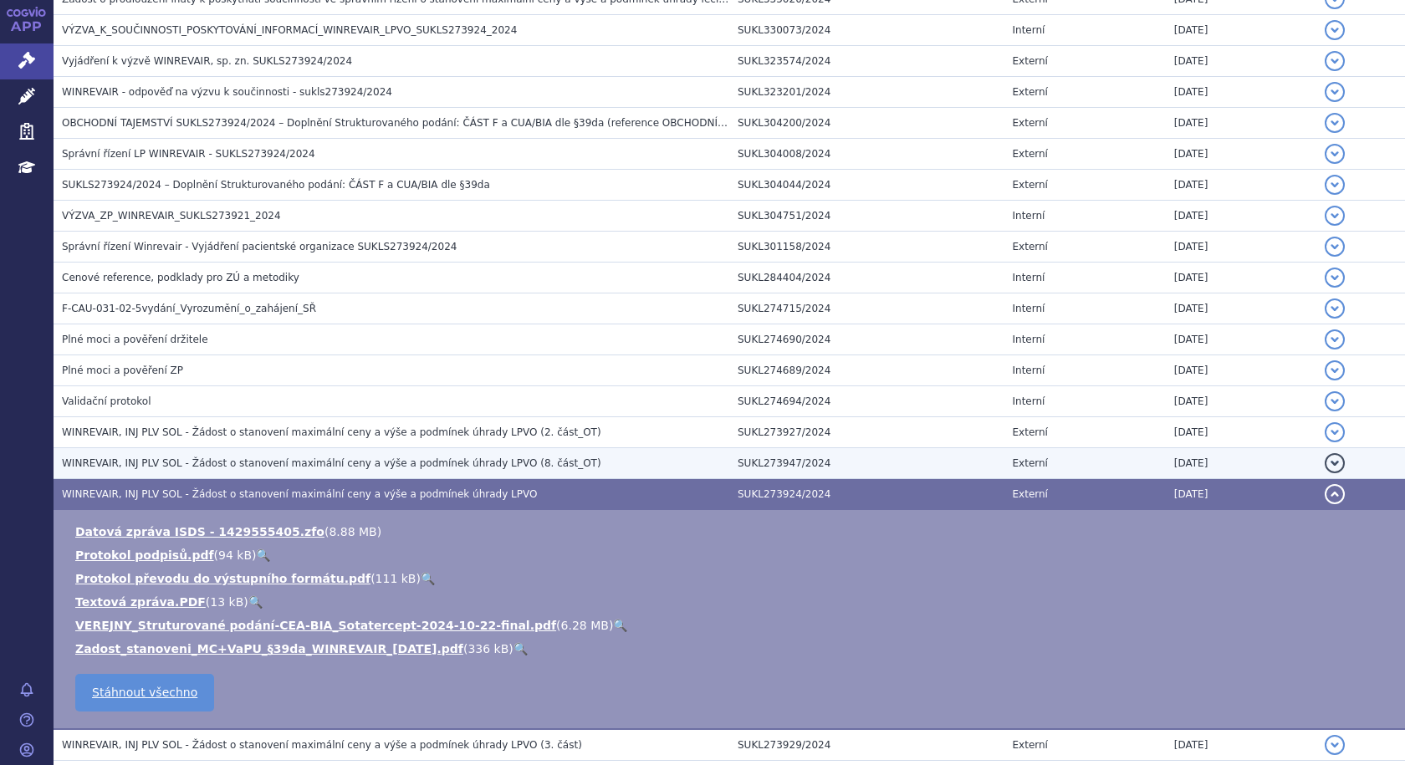
click at [455, 463] on span "WINREVAIR, INJ PLV SOL - Žádost o stanovení maximální ceny a výše a podmínek úh…" at bounding box center [331, 463] width 539 height 12
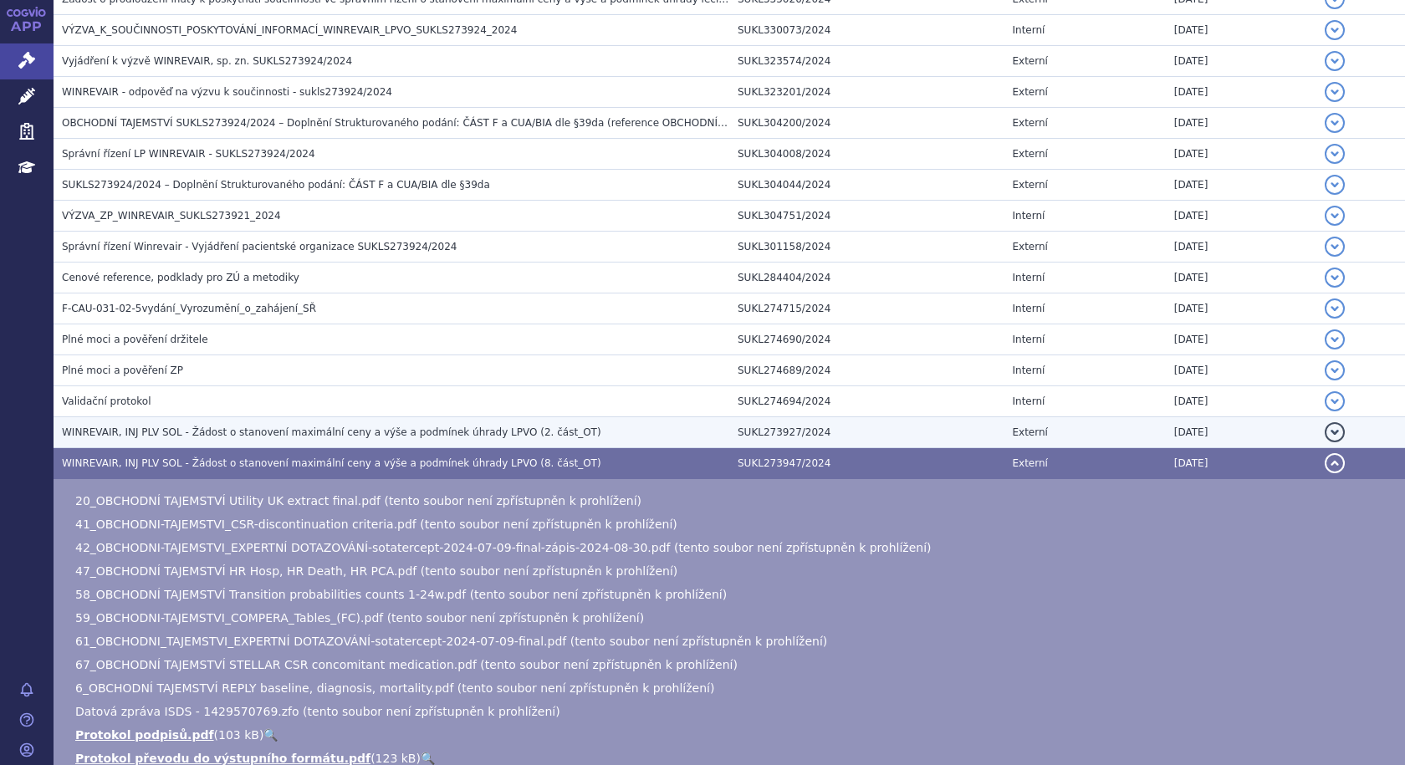
click at [413, 437] on span "WINREVAIR, INJ PLV SOL - Žádost o stanovení maximální ceny a výše a podmínek úh…" at bounding box center [331, 432] width 539 height 12
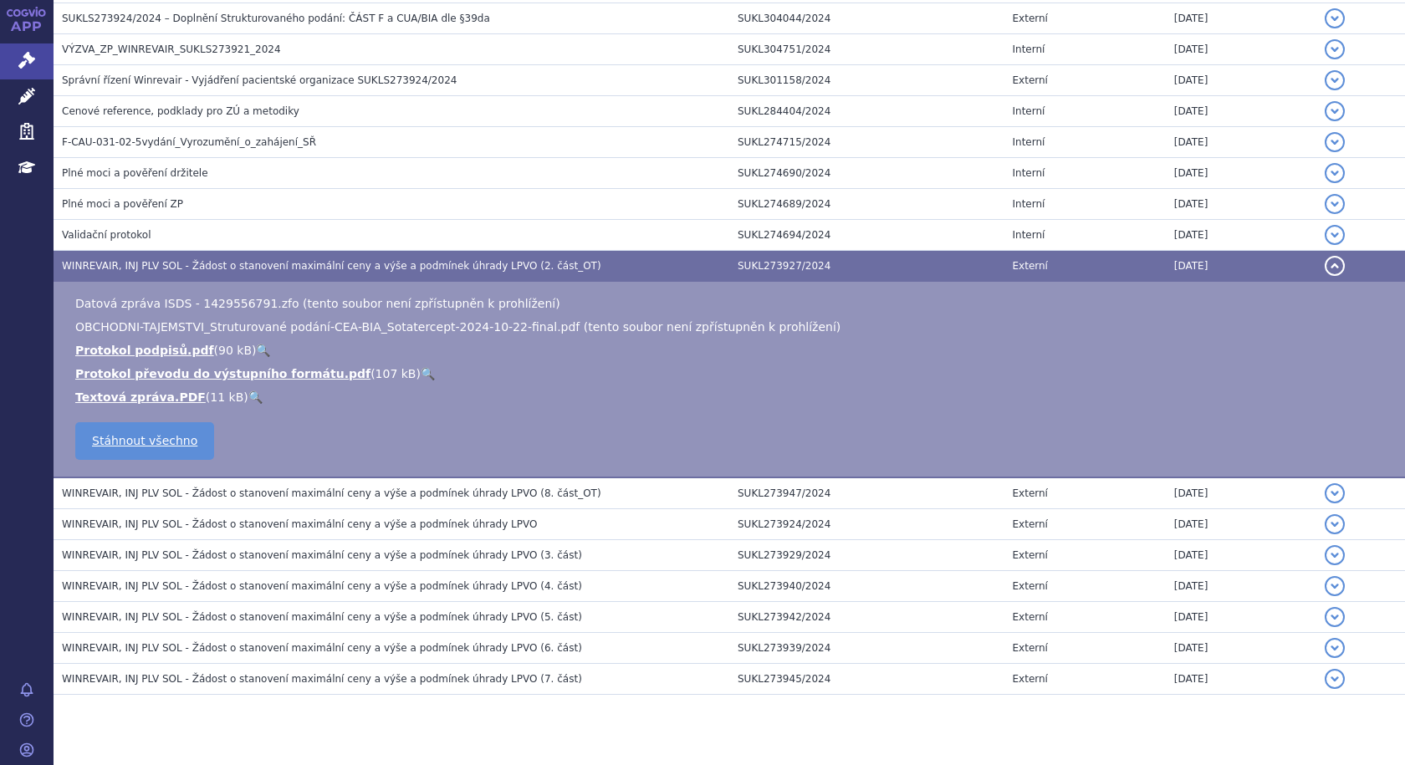
scroll to position [1852, 0]
click at [335, 255] on td "WINREVAIR, INJ PLV SOL - Žádost o stanovení maximální ceny a výše a podmínek úh…" at bounding box center [392, 265] width 676 height 31
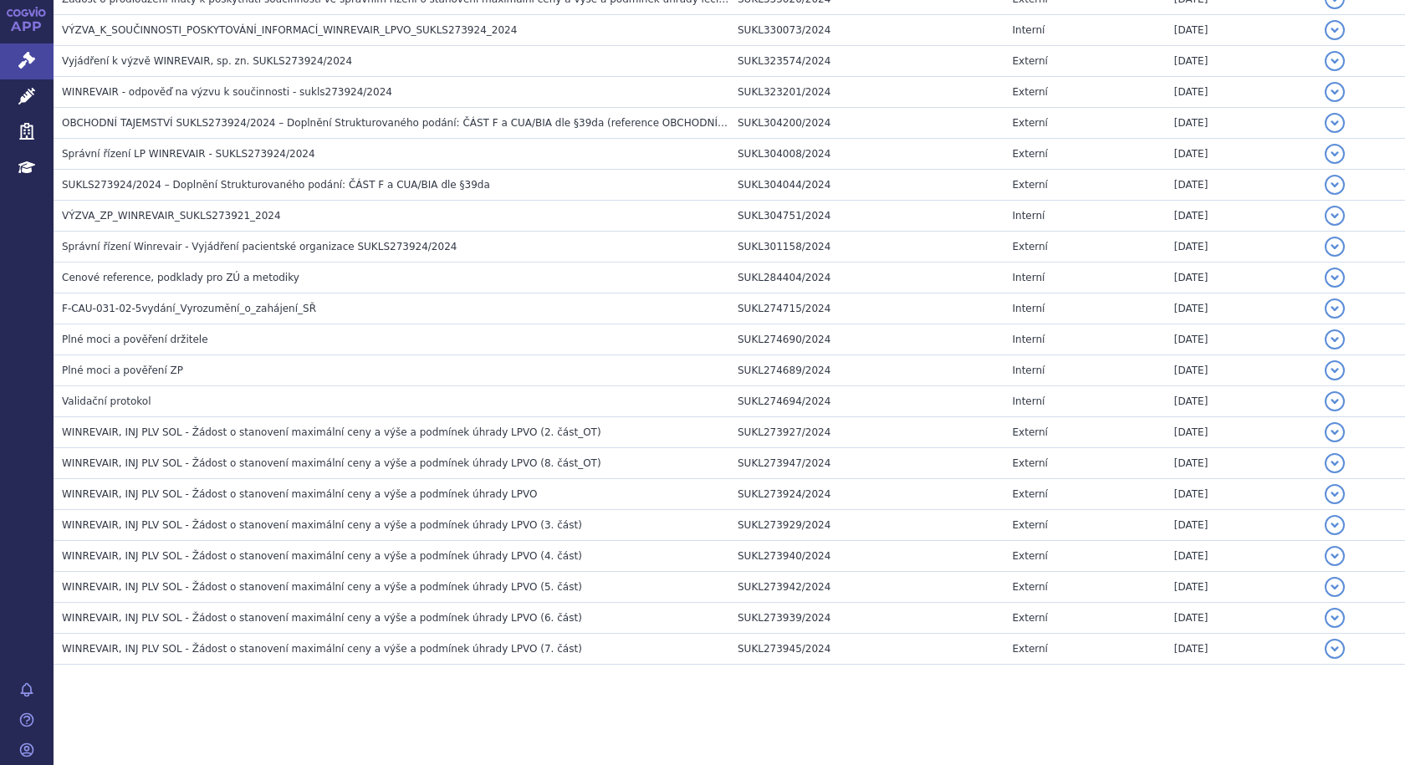
click at [410, 492] on span "WINREVAIR, INJ PLV SOL - Žádost o stanovení maximální ceny a výše a podmínek úh…" at bounding box center [299, 494] width 475 height 12
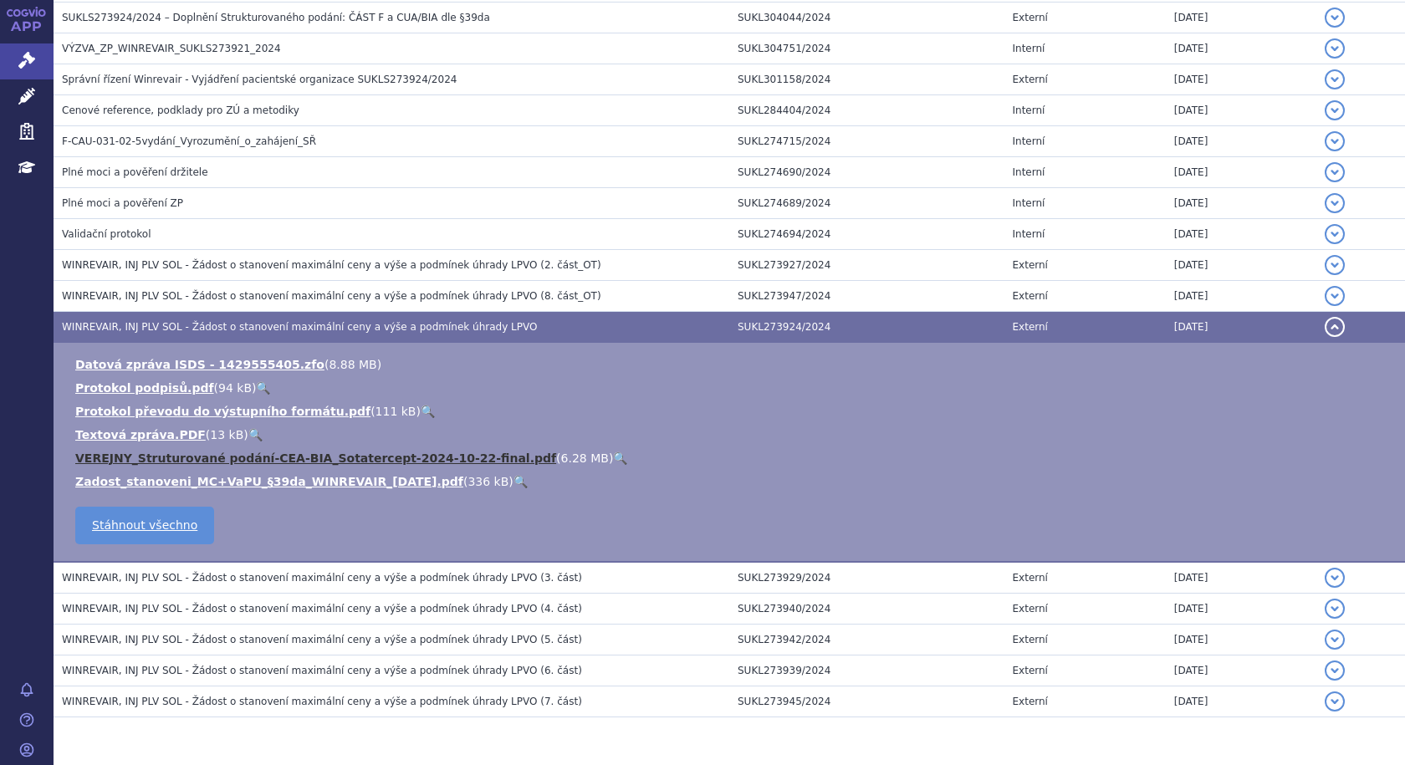
click at [345, 453] on link "VEREJNY_Struturované podání-CEA-BIA_Sotatercept-2024-10-22-final.pdf" at bounding box center [315, 458] width 481 height 13
click at [411, 333] on span "WINREVAIR, INJ PLV SOL - Žádost o stanovení maximální ceny a výše a podmínek úh…" at bounding box center [299, 327] width 475 height 12
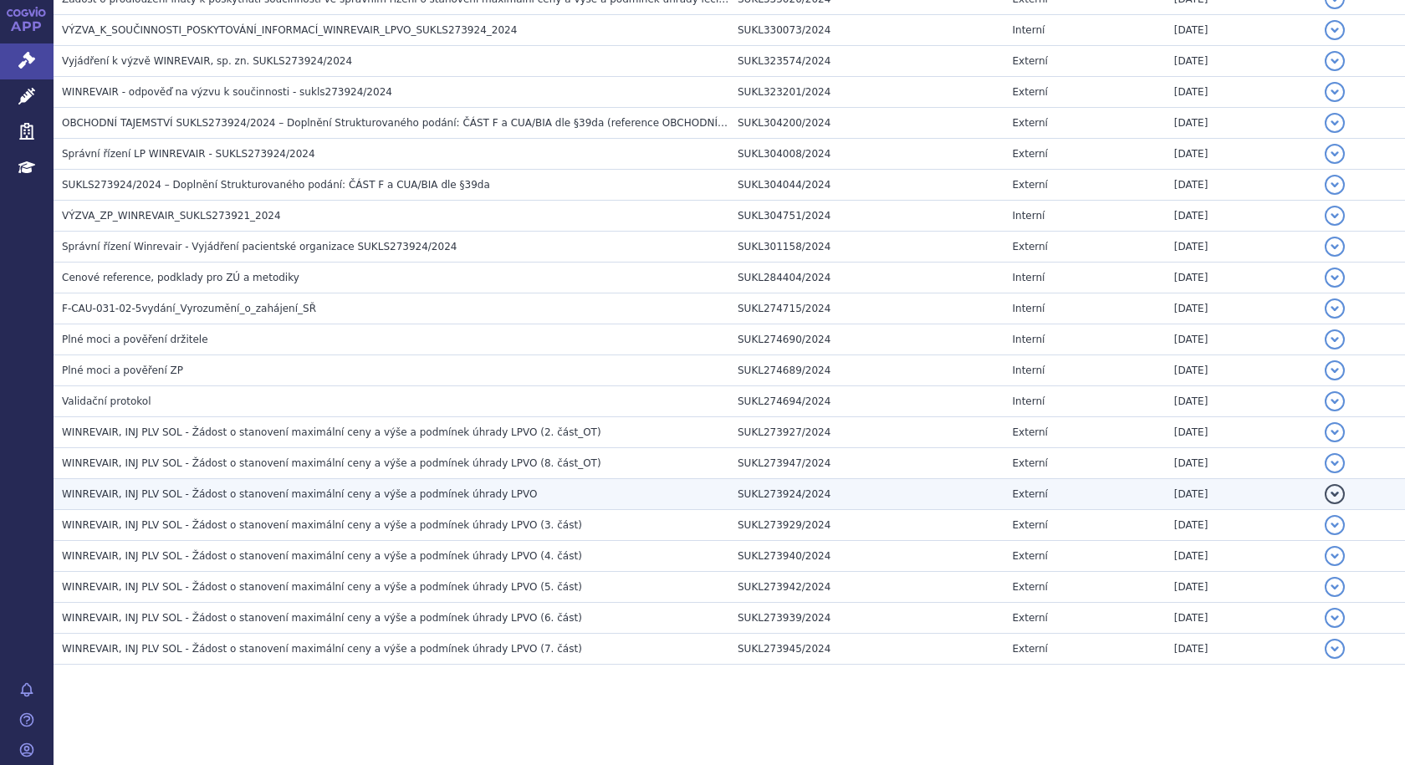
scroll to position [1685, 0]
